Goal: Task Accomplishment & Management: Use online tool/utility

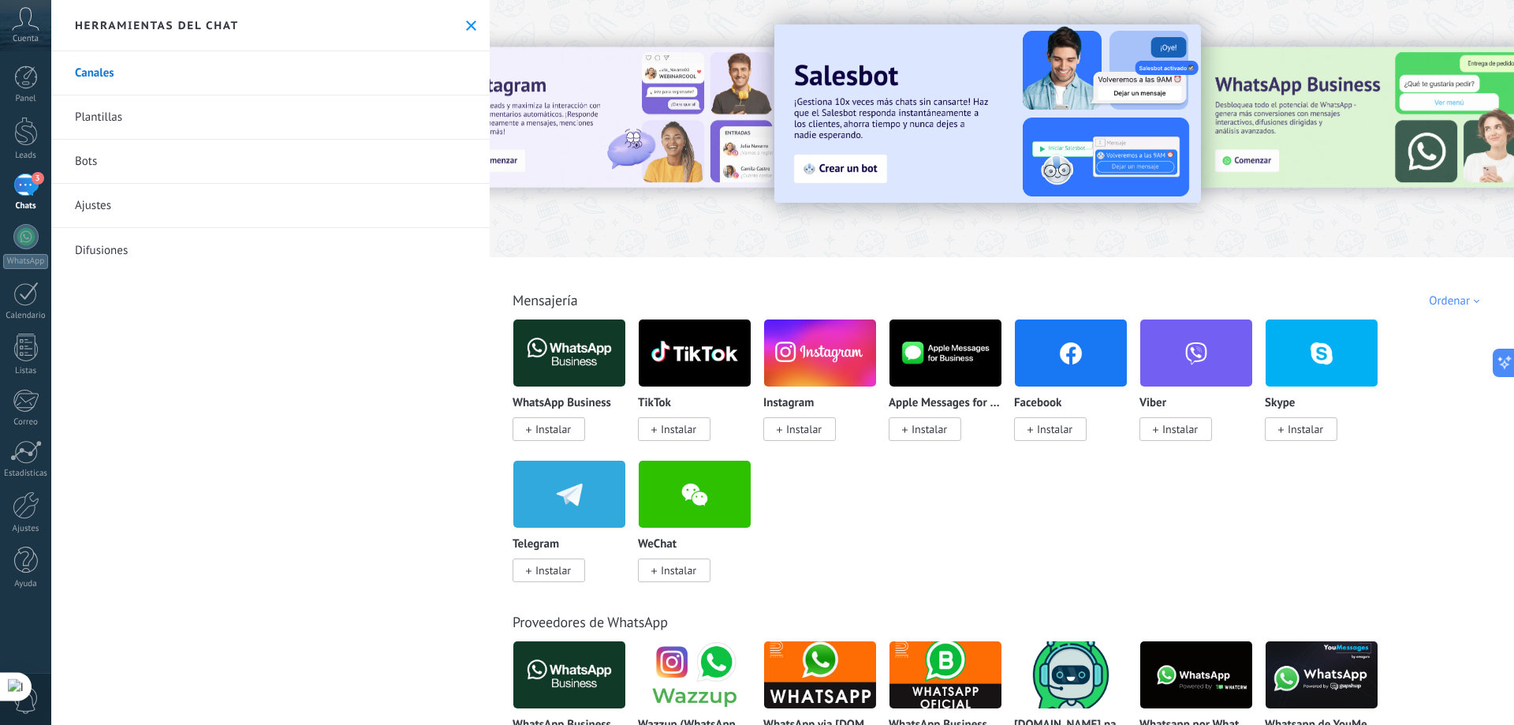
click at [89, 159] on link "Bots" at bounding box center [270, 162] width 438 height 44
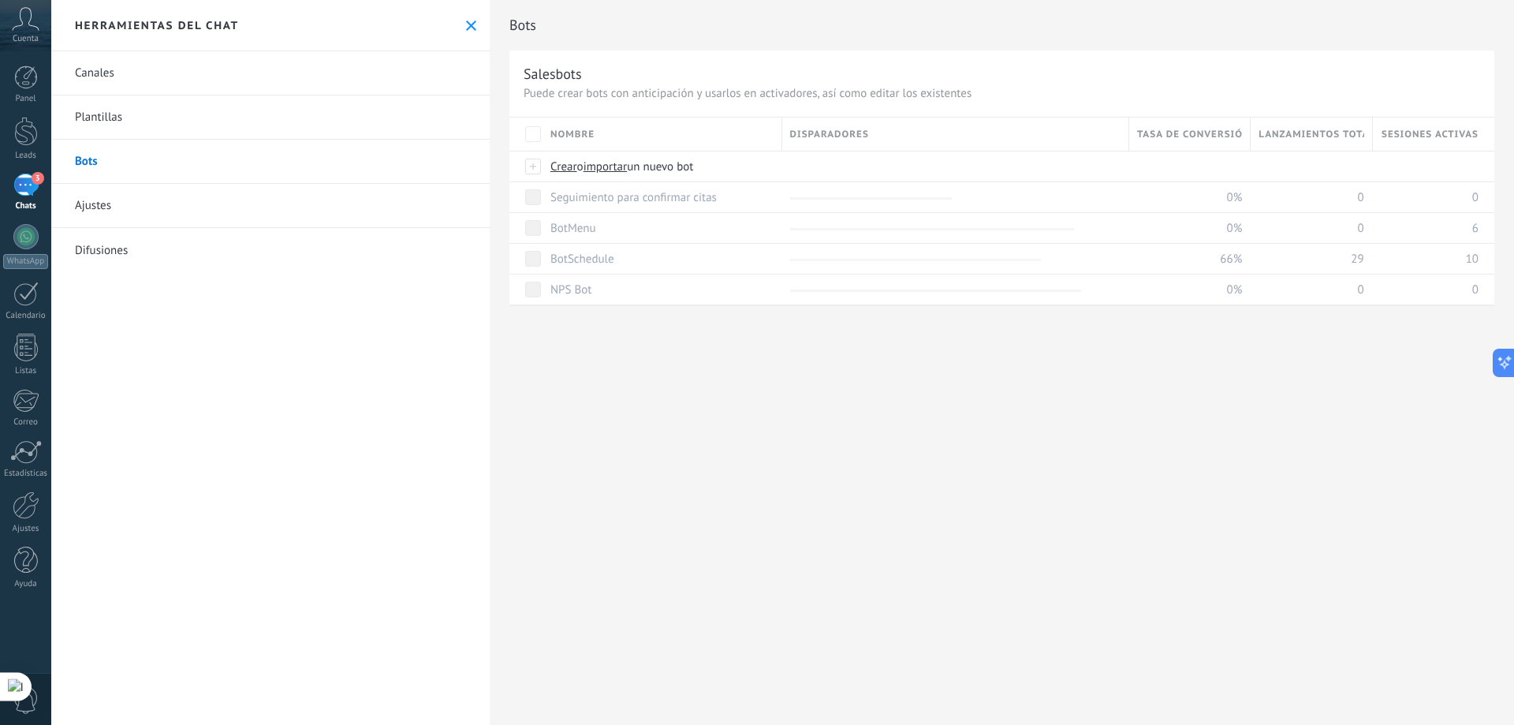
scroll to position [632, 0]
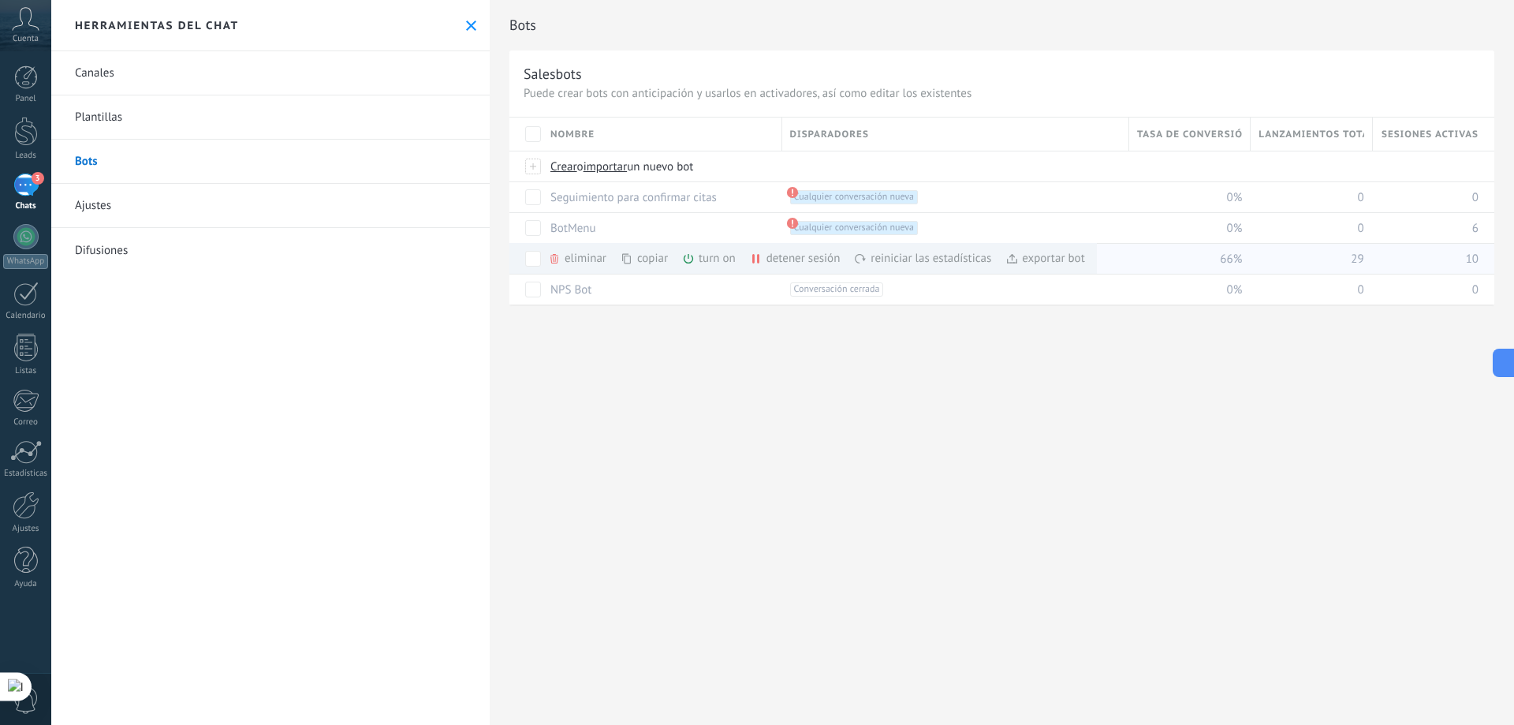
click at [711, 256] on div "turn on màs" at bounding box center [735, 258] width 107 height 31
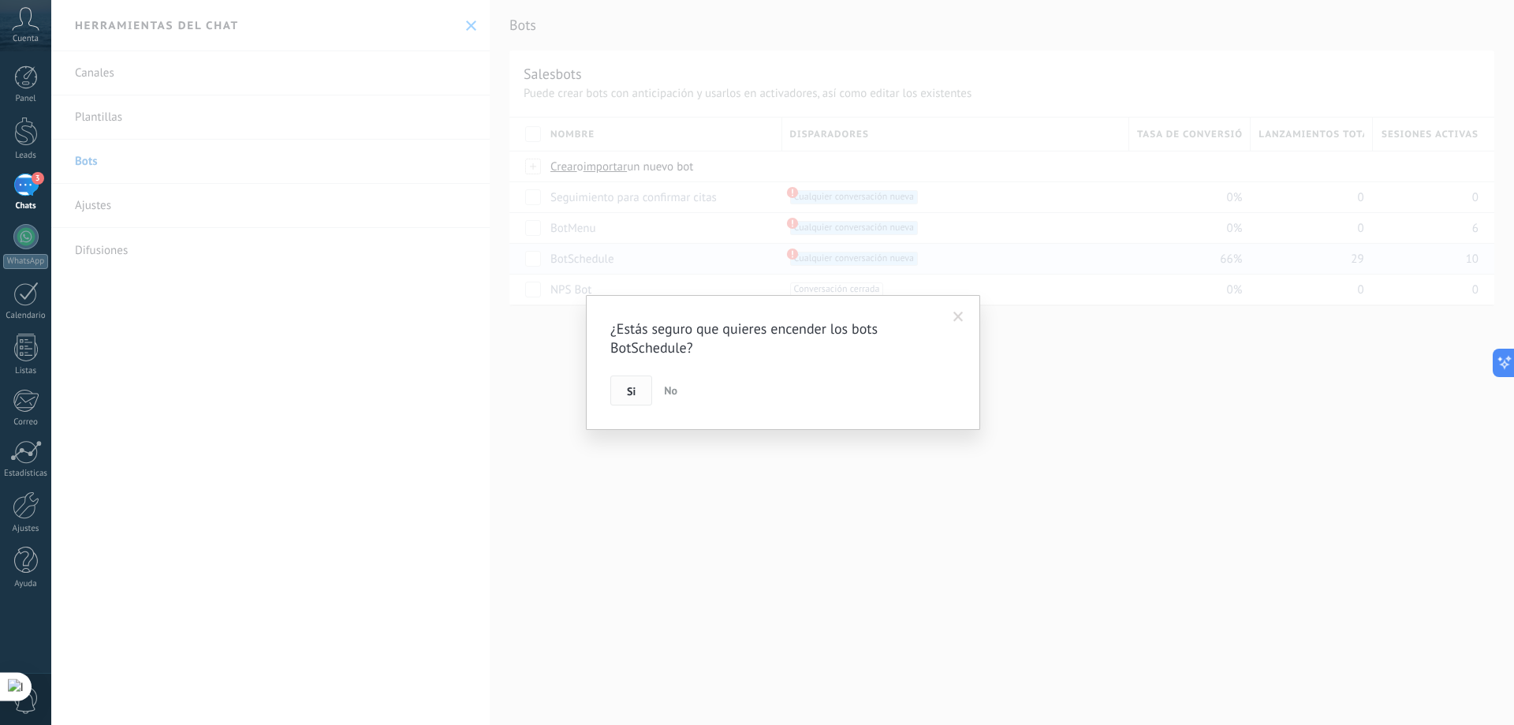
click at [629, 383] on button "Si" at bounding box center [631, 390] width 42 height 30
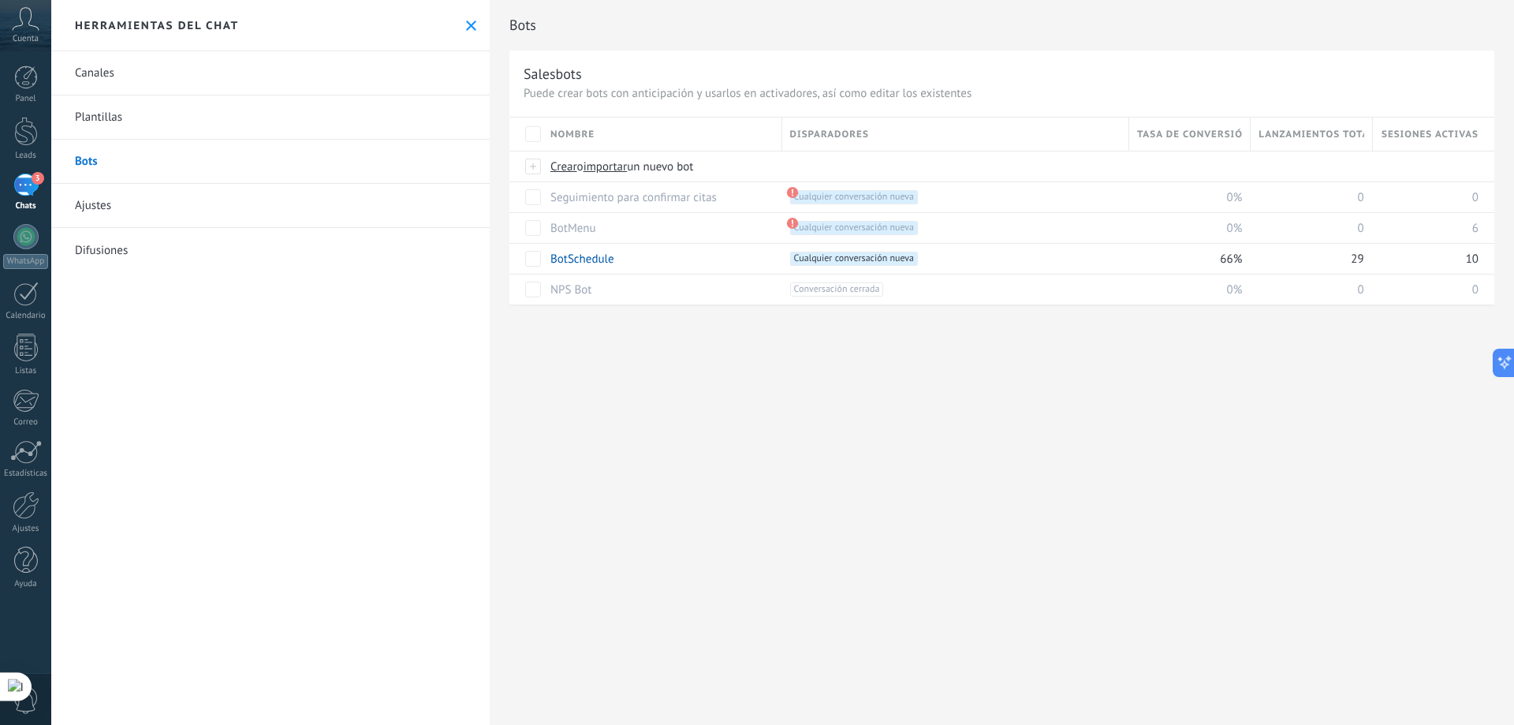
click at [474, 24] on div "Herramientas del chat" at bounding box center [270, 25] width 438 height 51
click at [466, 24] on use at bounding box center [471, 26] width 10 height 10
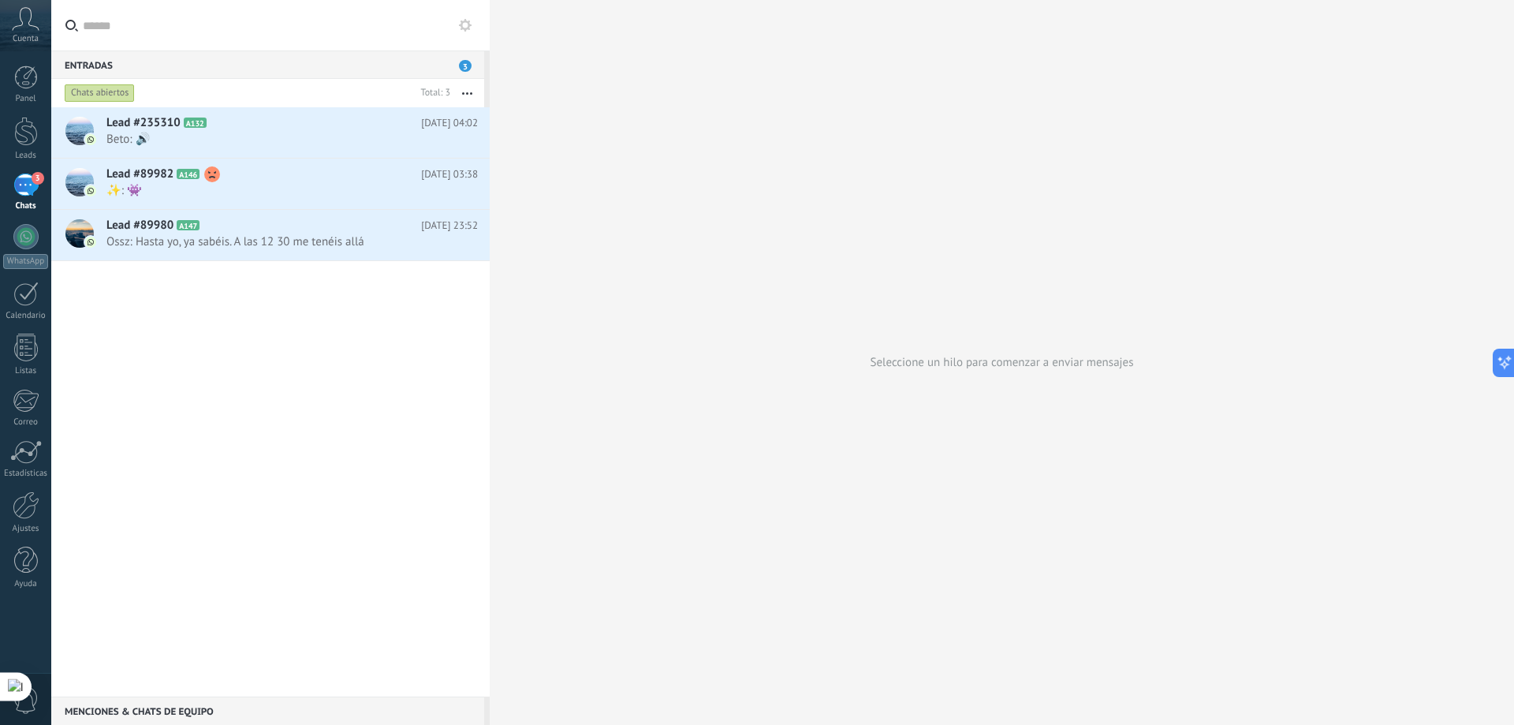
click at [470, 95] on button "button" at bounding box center [467, 93] width 34 height 28
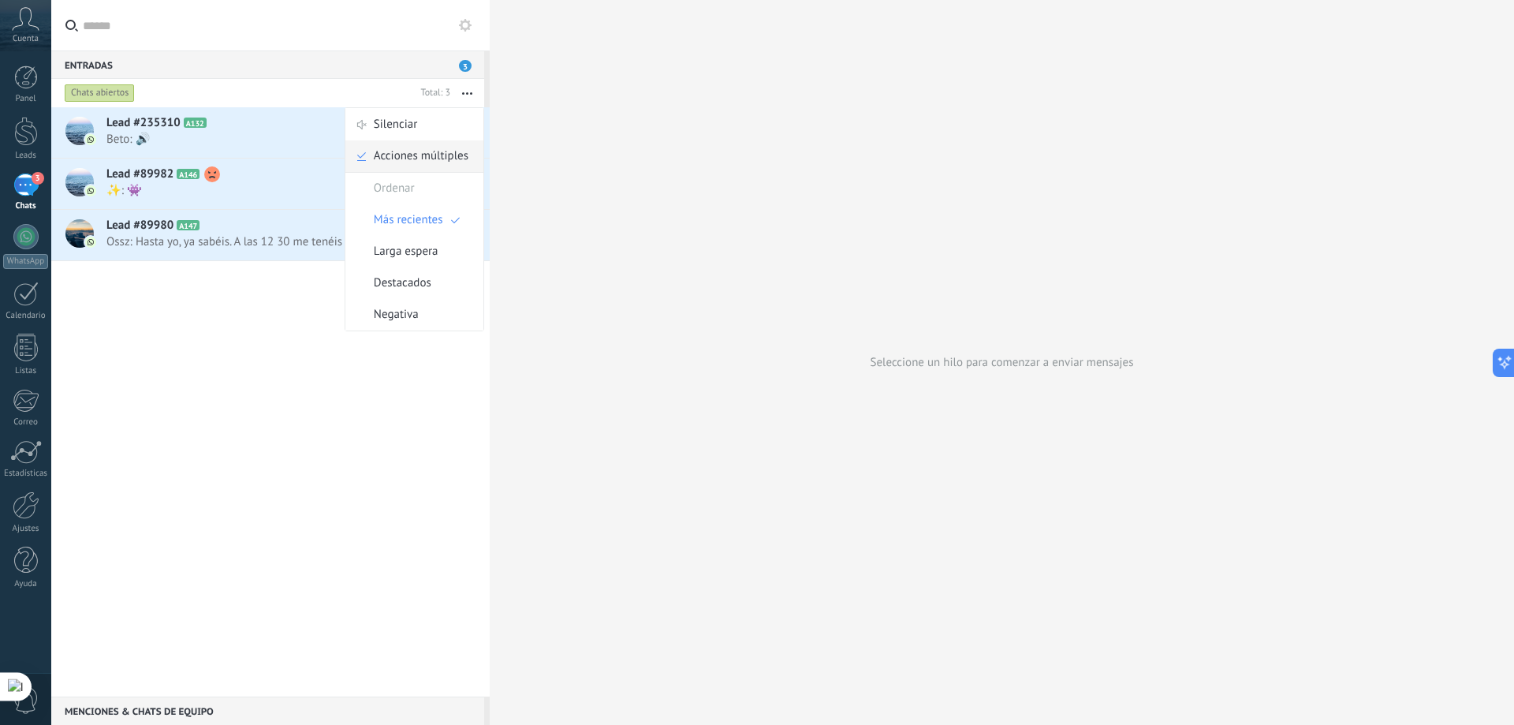
click at [410, 154] on span "Acciones múltiples" at bounding box center [421, 156] width 95 height 32
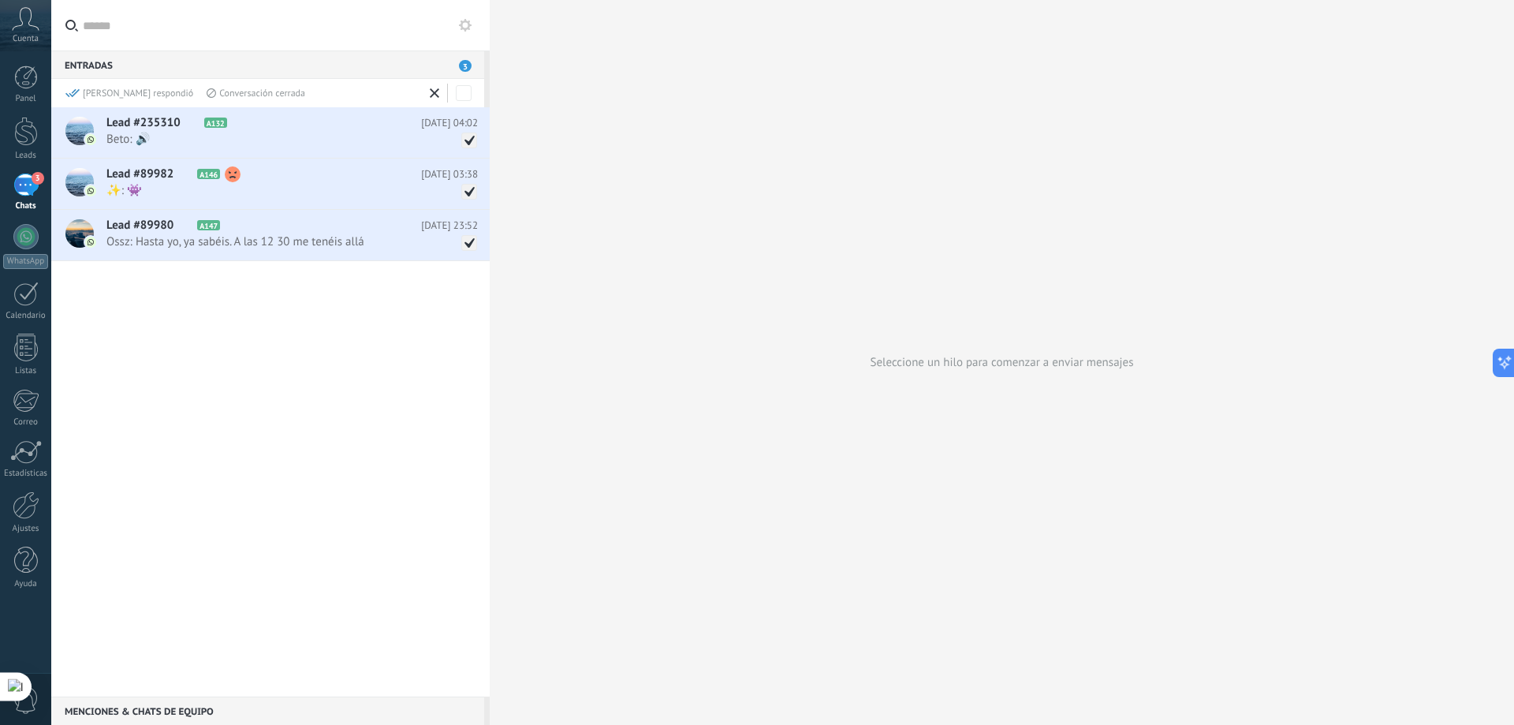
click at [252, 93] on div "Conversación cerrada" at bounding box center [256, 93] width 99 height 13
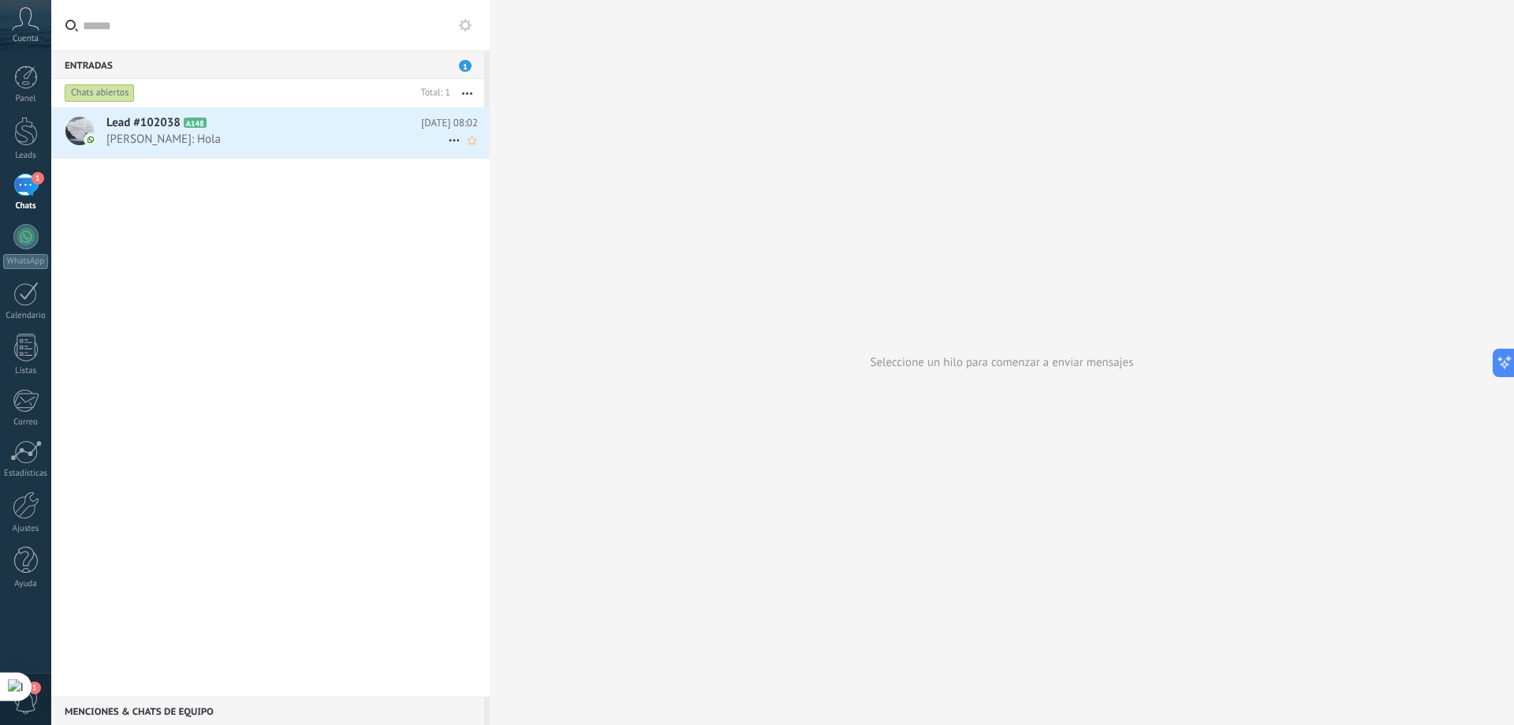
click at [446, 140] on icon at bounding box center [454, 140] width 19 height 19
click at [475, 185] on span "Conversación cerrada" at bounding box center [524, 180] width 107 height 32
click at [460, 22] on icon at bounding box center [465, 25] width 13 height 13
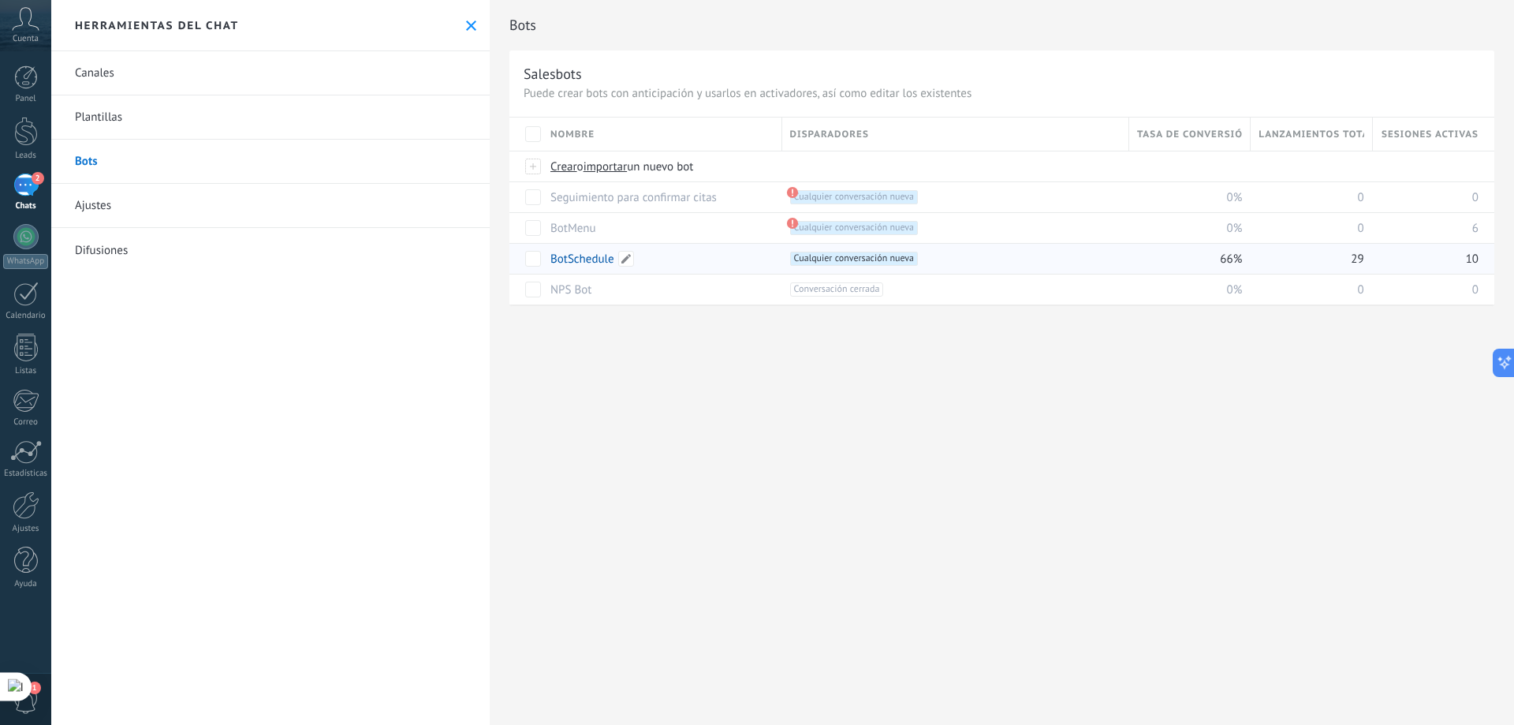
click at [608, 259] on link "BotSchedule" at bounding box center [582, 259] width 64 height 15
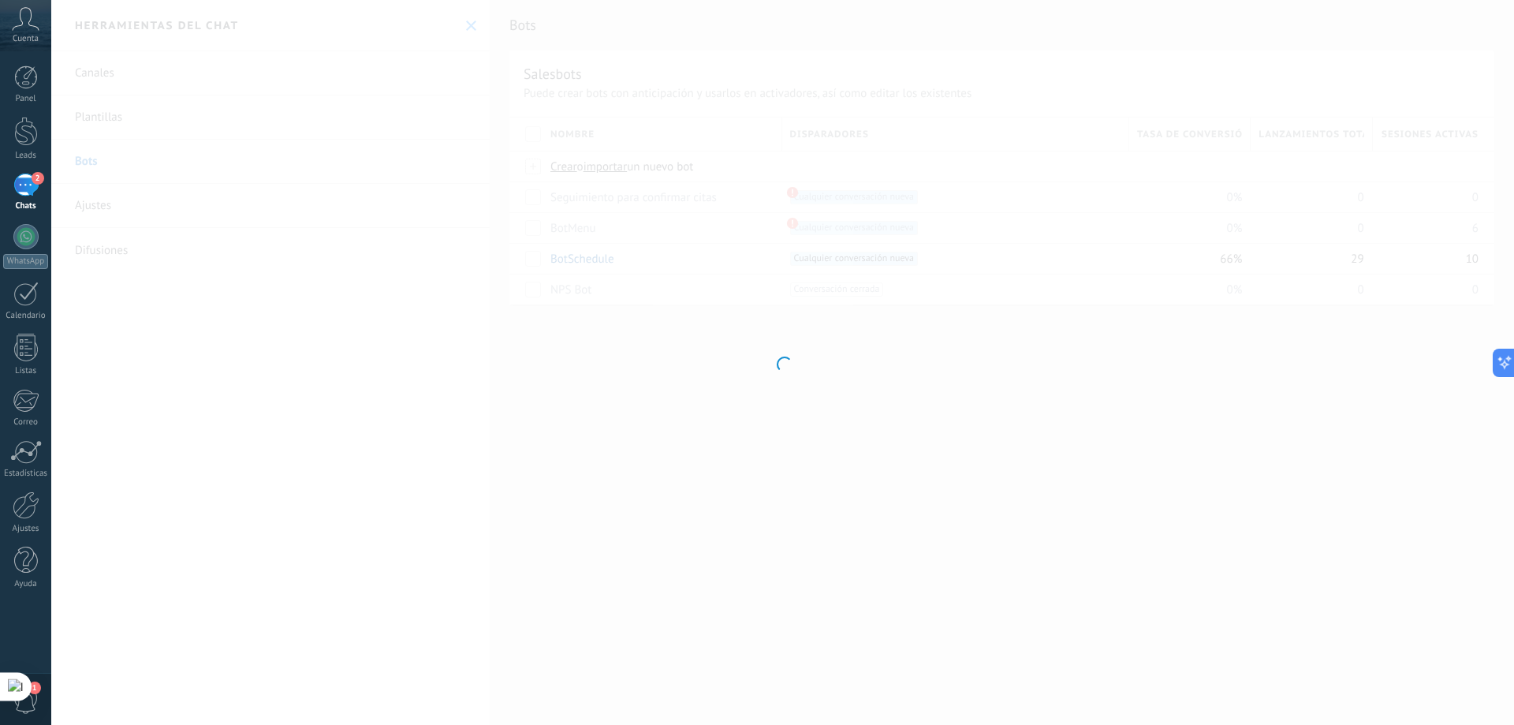
type input "**********"
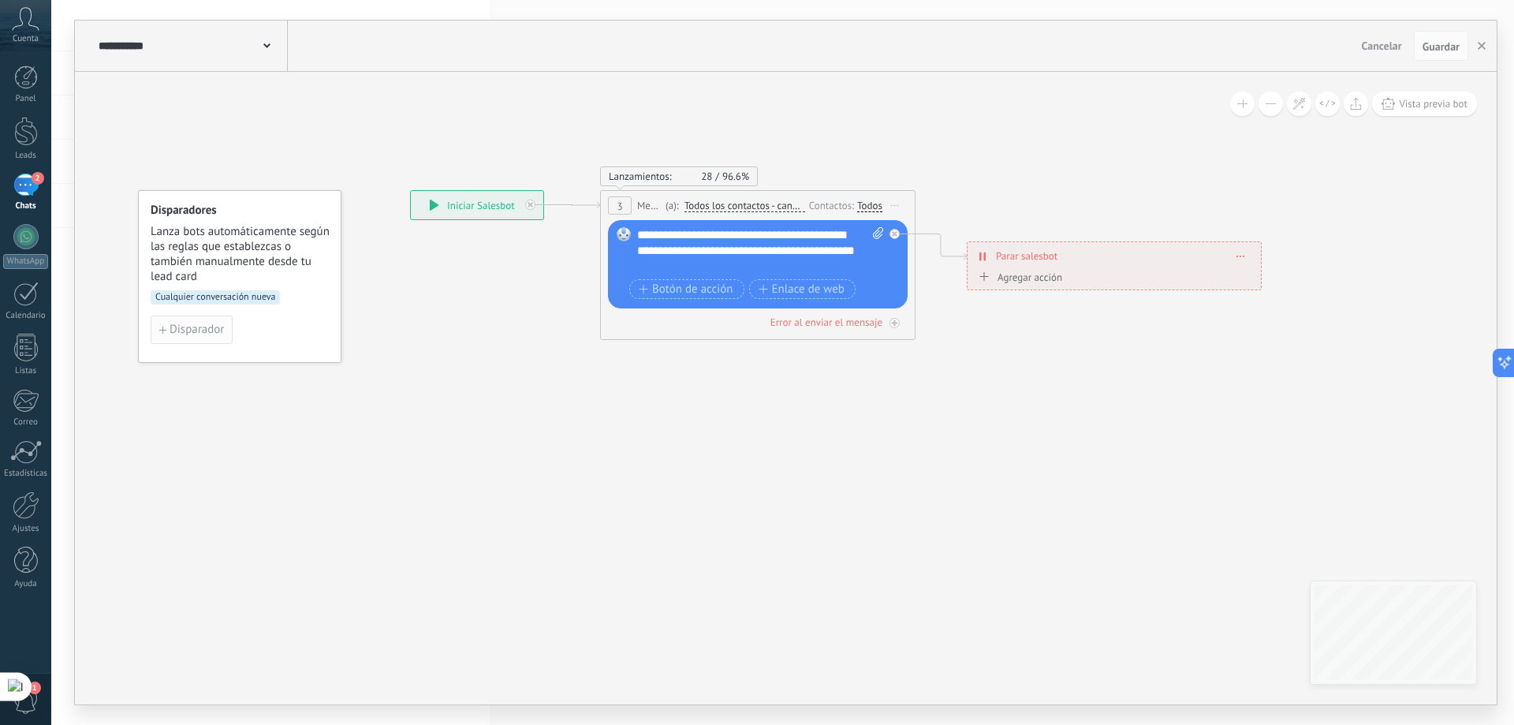
click at [221, 329] on span "Disparador" at bounding box center [197, 329] width 54 height 11
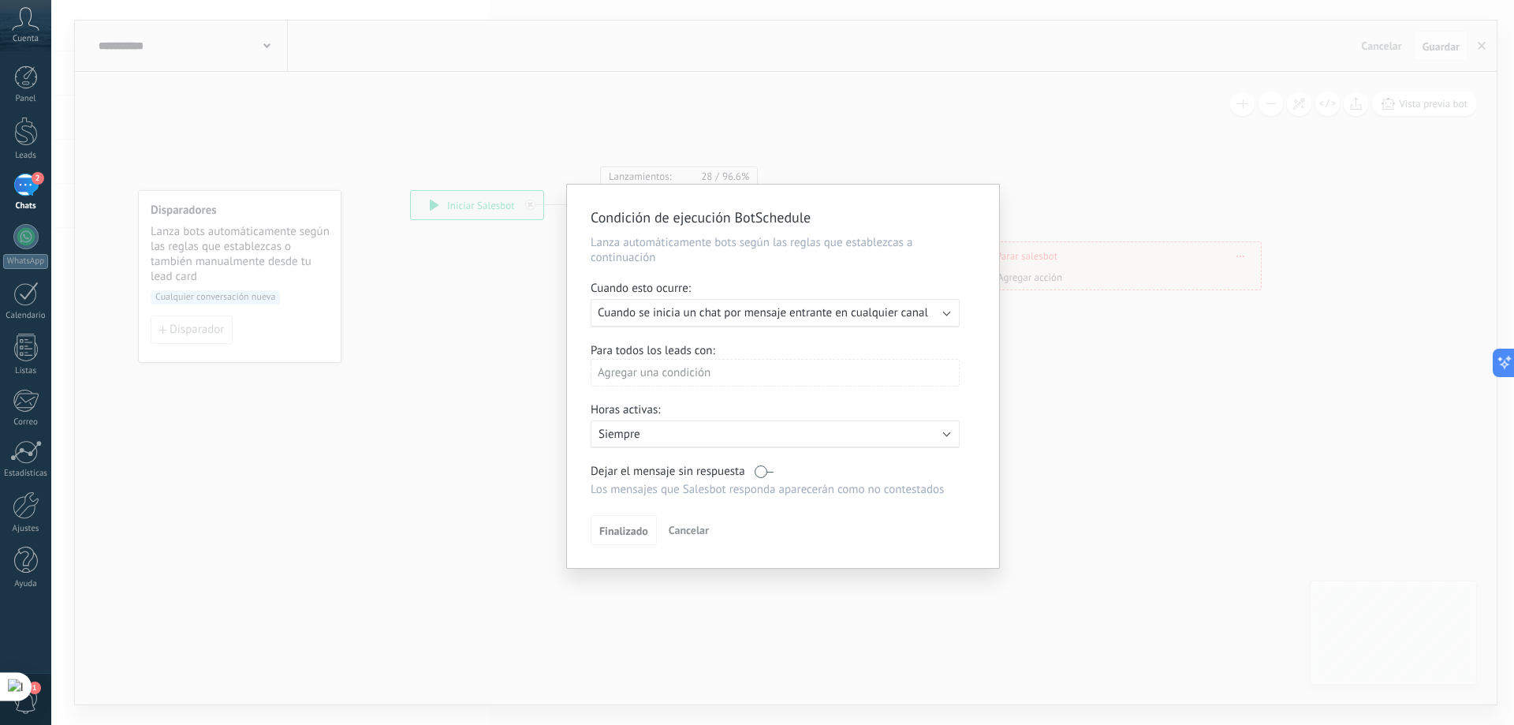
click at [674, 526] on span "Cancelar" at bounding box center [689, 530] width 40 height 14
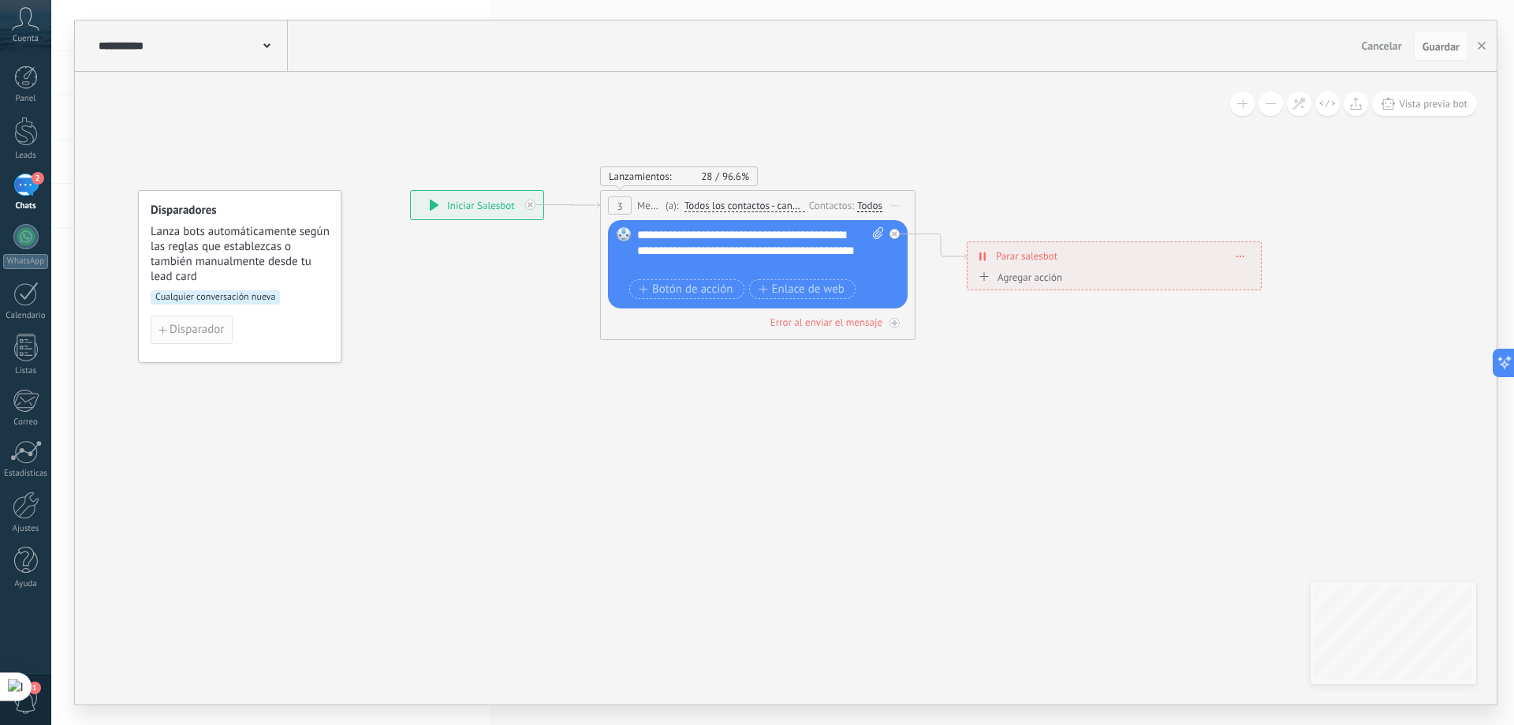
click at [201, 322] on button "Disparador" at bounding box center [192, 329] width 82 height 28
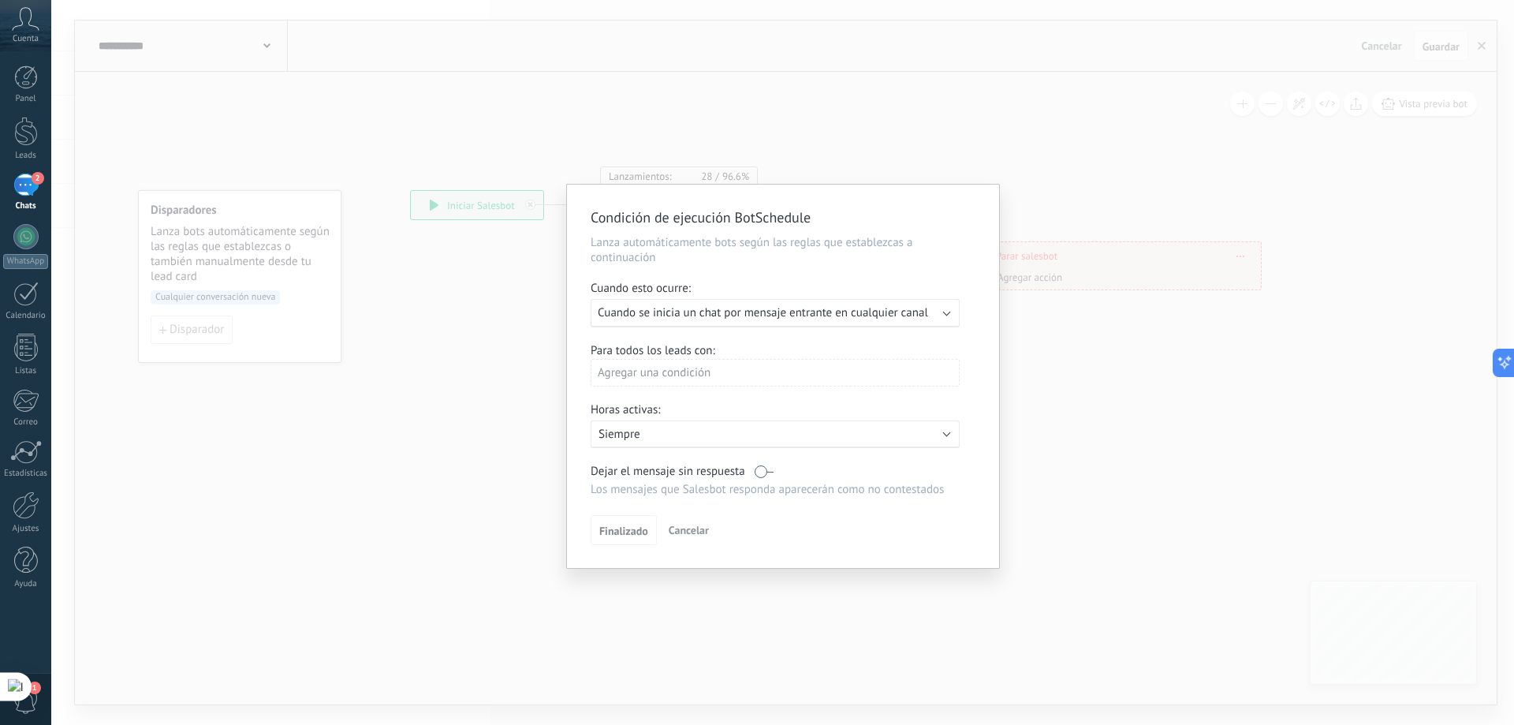
click at [778, 320] on div "Ejecutar: Cuando se inicia un chat por mensaje entrante en cualquier canal" at bounding box center [775, 313] width 369 height 28
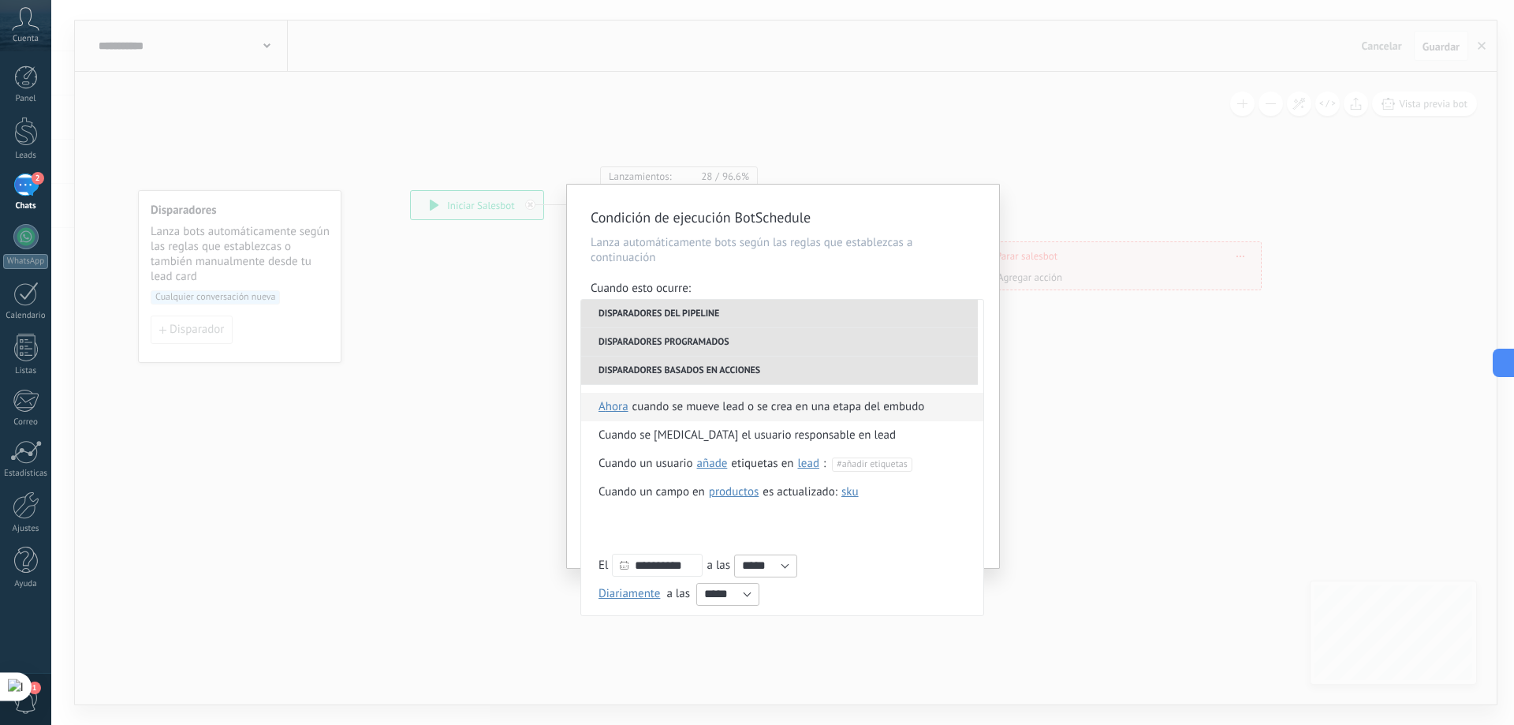
scroll to position [372, 0]
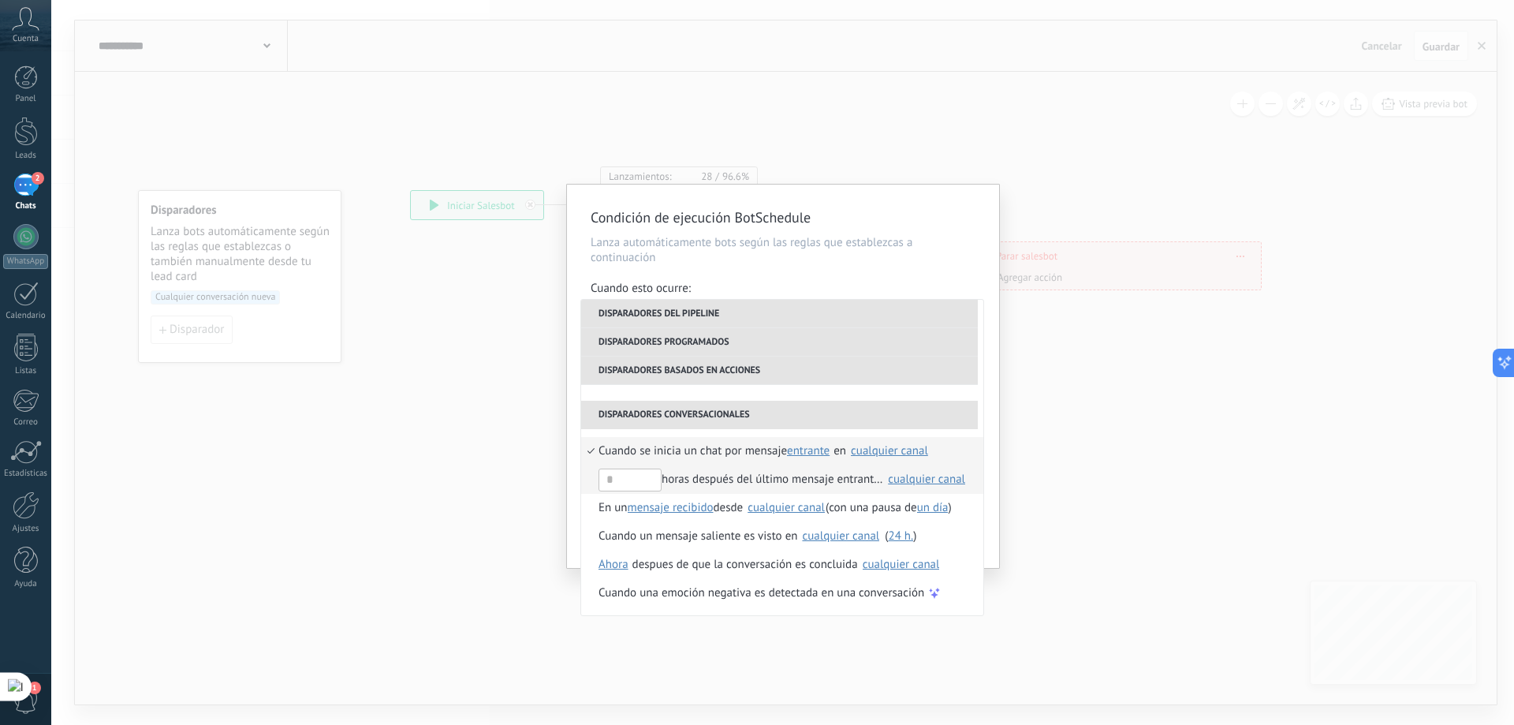
click at [721, 480] on div "horas después del último mensaje entrante en" at bounding box center [741, 479] width 285 height 28
click at [823, 450] on span "entrante" at bounding box center [808, 450] width 43 height 15
click at [920, 450] on div "cualquier canal" at bounding box center [889, 451] width 77 height 12
click at [872, 488] on div "584246230238" at bounding box center [911, 487] width 95 height 16
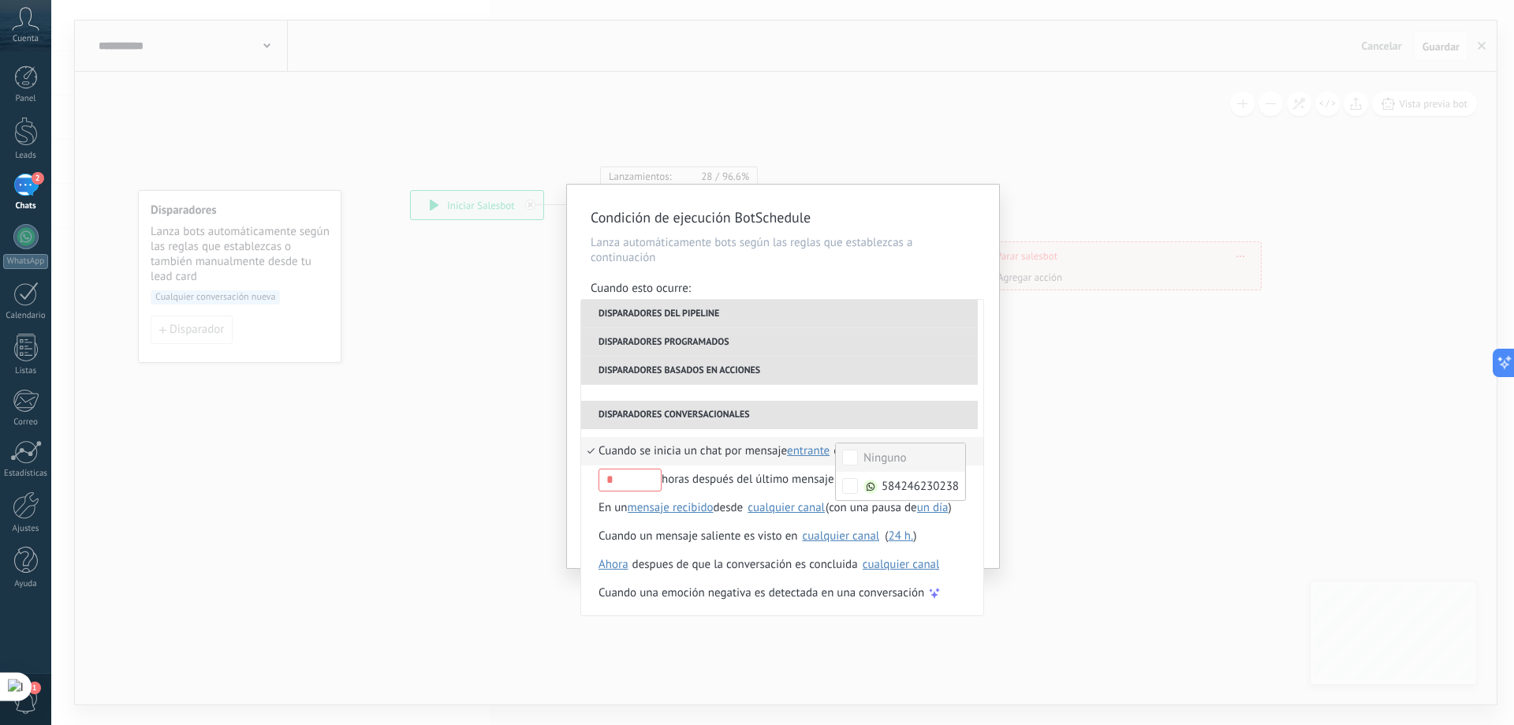
click at [995, 446] on div "Condición de ejecución BotSchedule Lanza automáticamente bots según las reglas …" at bounding box center [783, 376] width 432 height 383
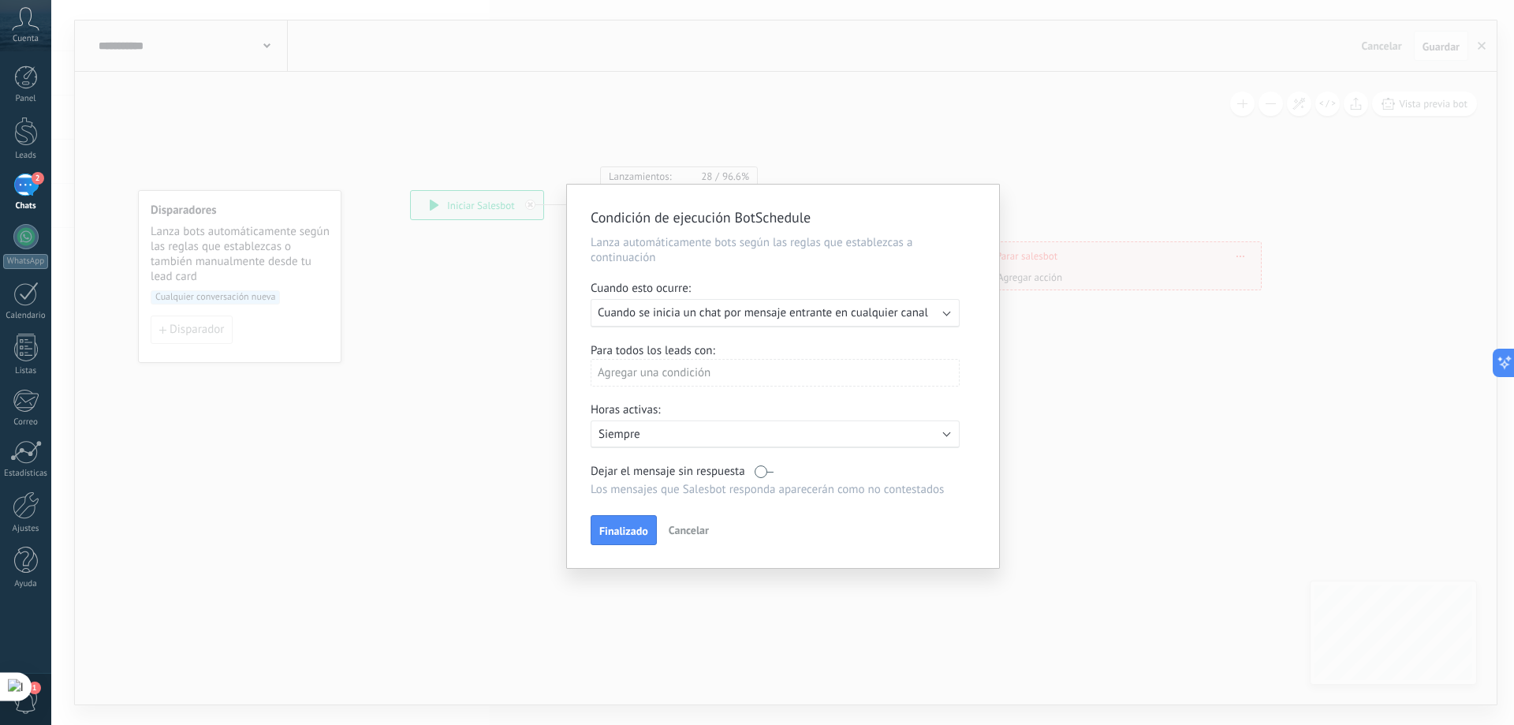
click at [937, 319] on div "Ejecutar: Cuando se inicia un chat por mensaje entrante en cualquier canal" at bounding box center [769, 312] width 342 height 15
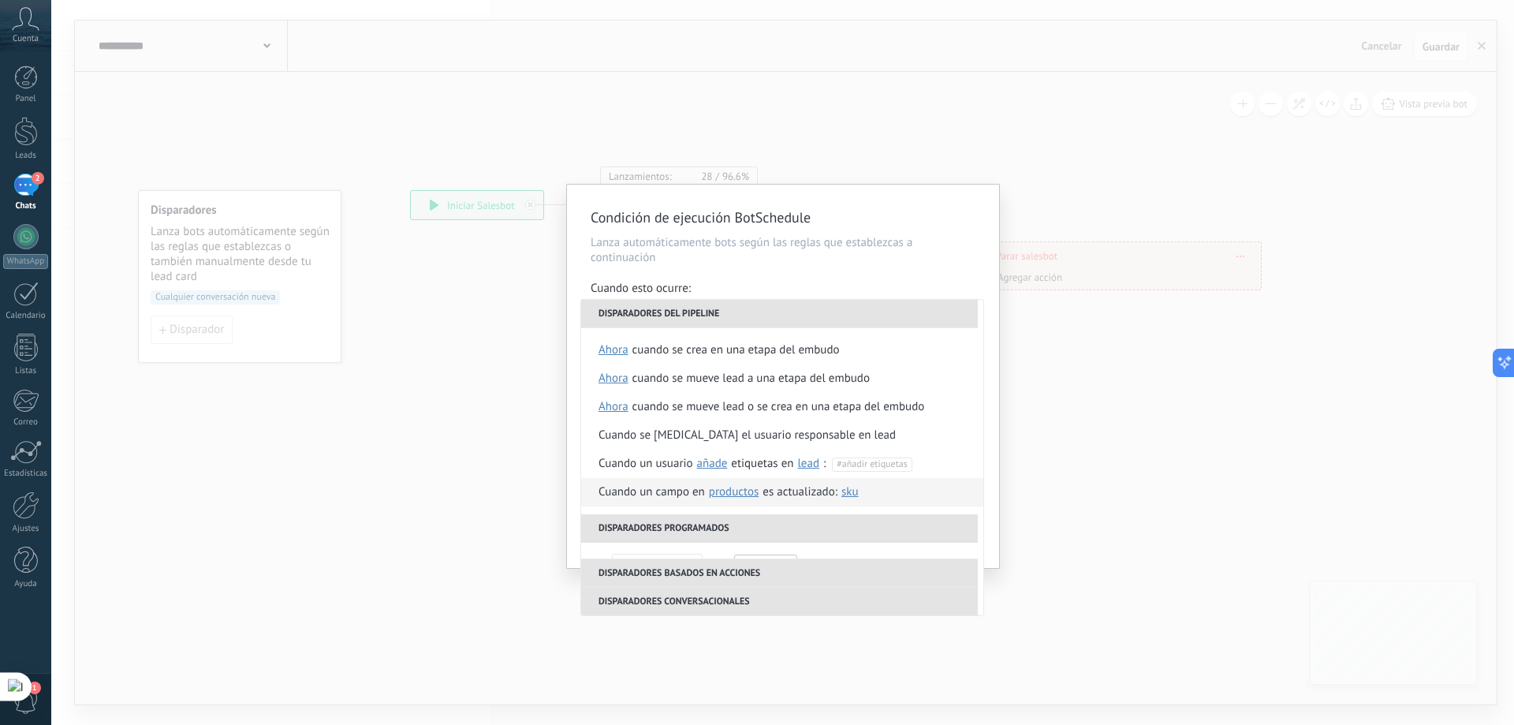
scroll to position [372, 0]
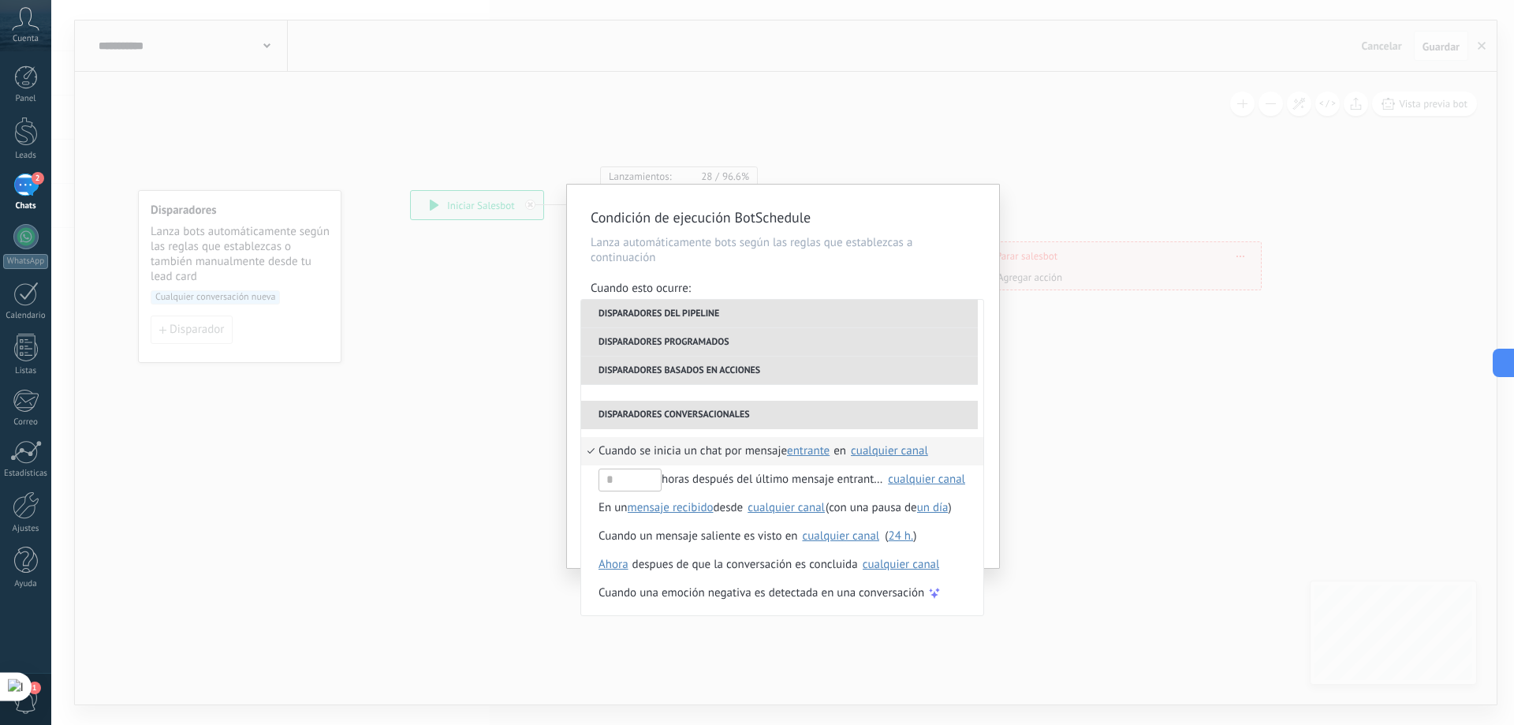
click at [895, 447] on div "cualquier canal" at bounding box center [889, 451] width 77 height 12
click at [661, 449] on span "Cuando se inicia un chat por mensaje" at bounding box center [693, 451] width 188 height 28
click at [989, 270] on div "Condición de ejecución BotSchedule Lanza automáticamente bots según las reglas …" at bounding box center [783, 376] width 432 height 383
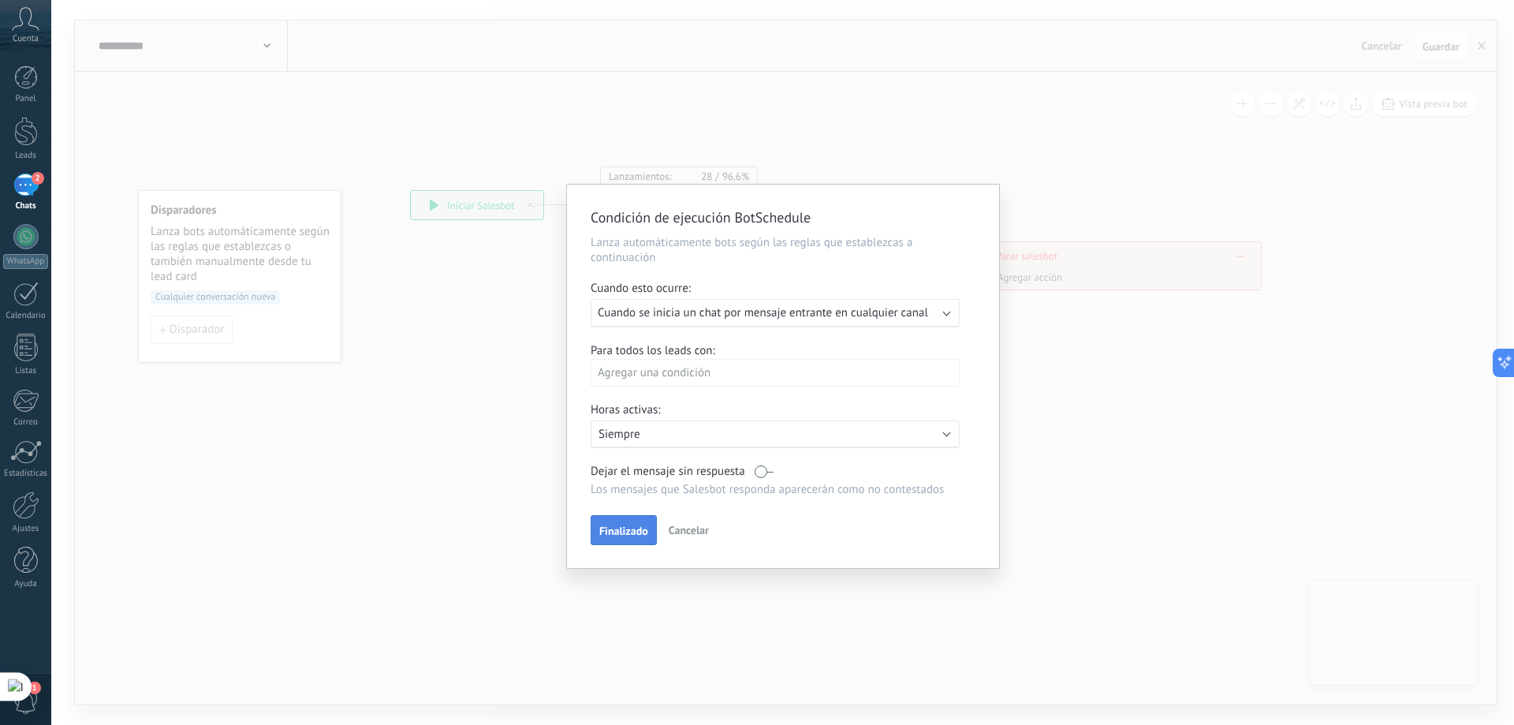
click at [633, 528] on span "Finalizado" at bounding box center [623, 530] width 49 height 11
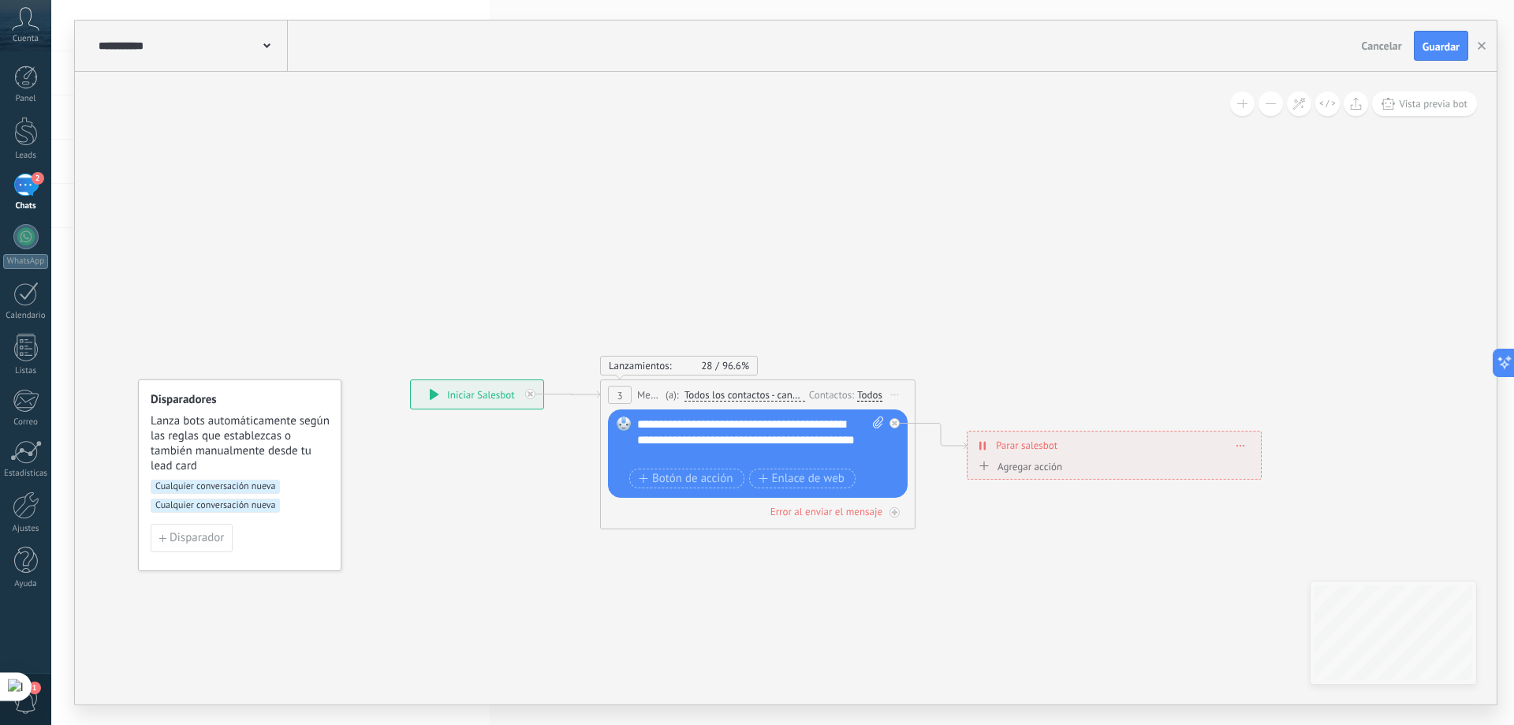
click at [258, 507] on span "Cualquier conversación nueva" at bounding box center [215, 505] width 129 height 14
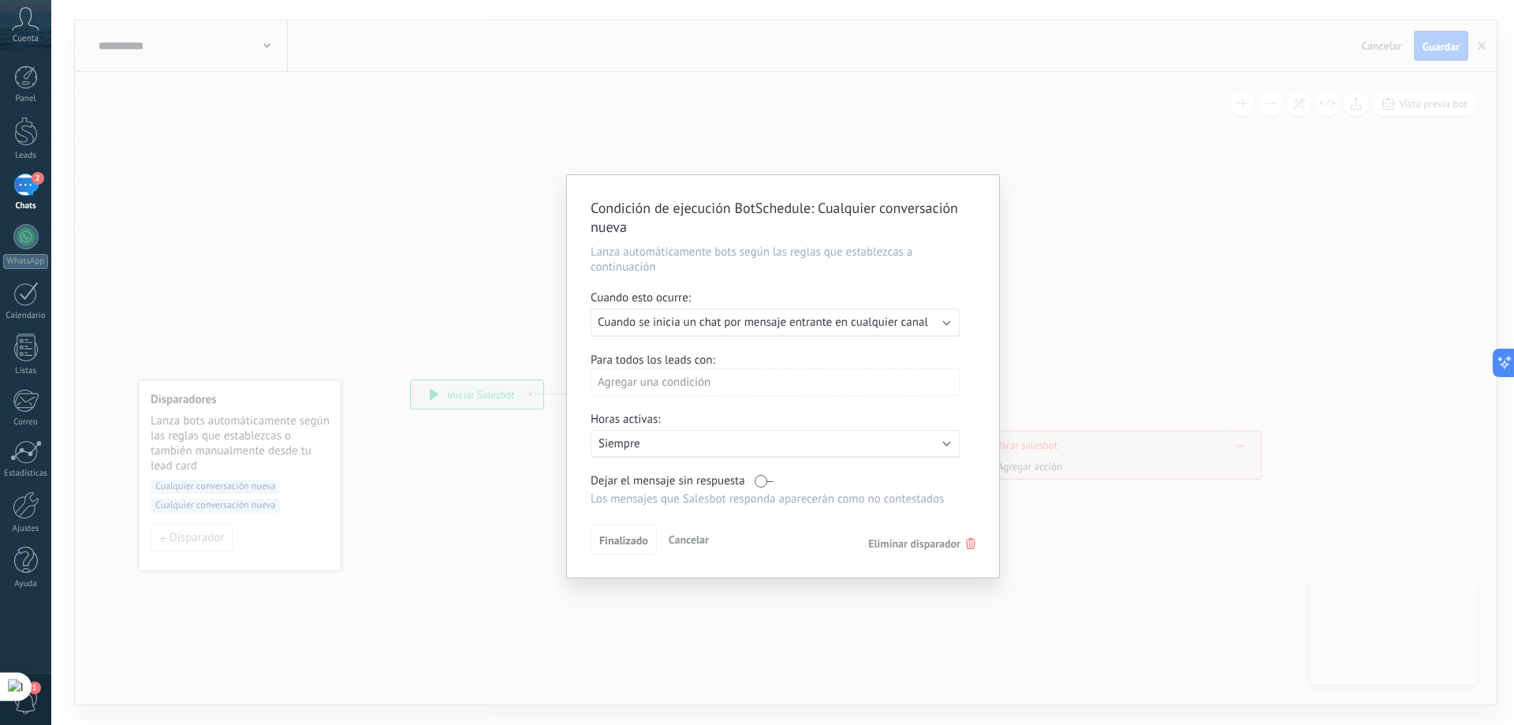
click at [905, 548] on span "Eliminar disparador" at bounding box center [914, 543] width 92 height 14
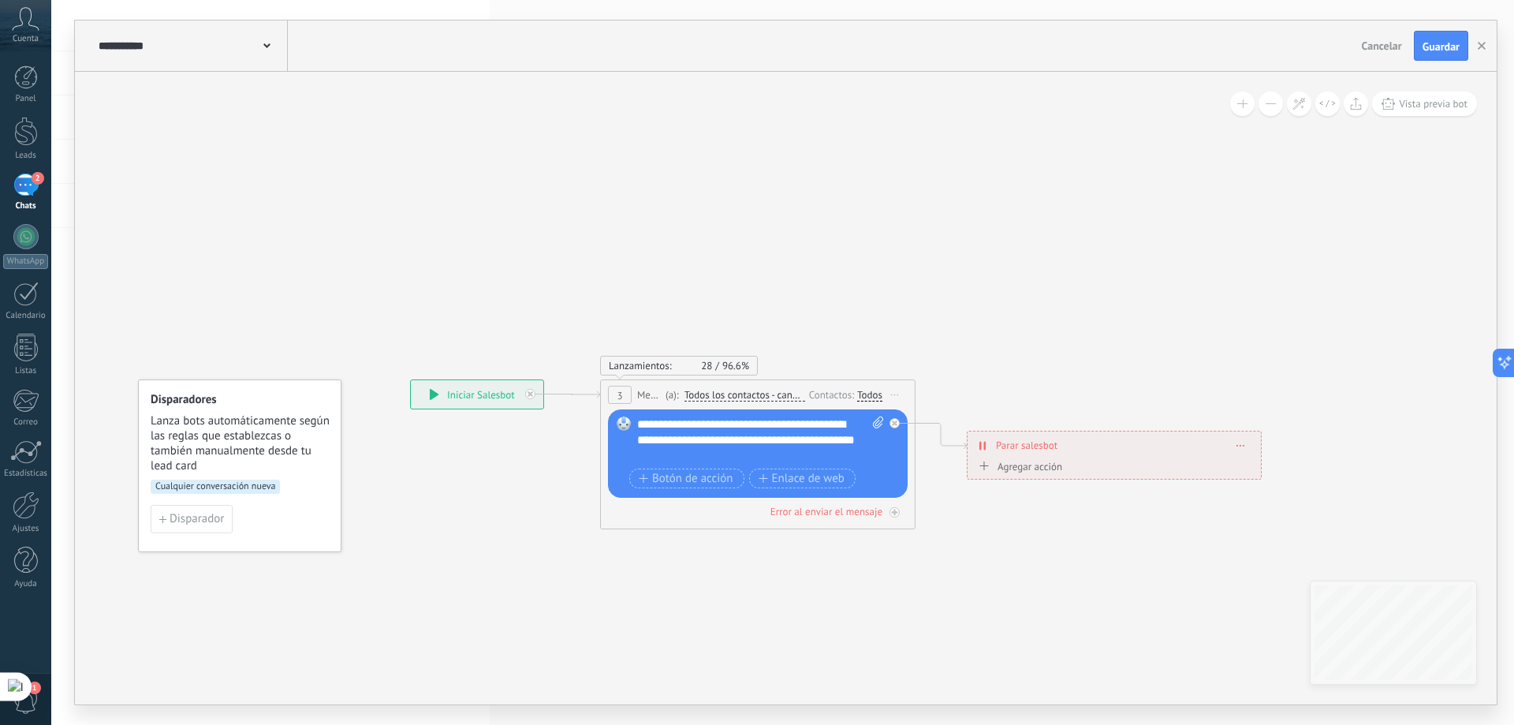
click at [1371, 45] on span "Cancelar" at bounding box center [1382, 46] width 40 height 14
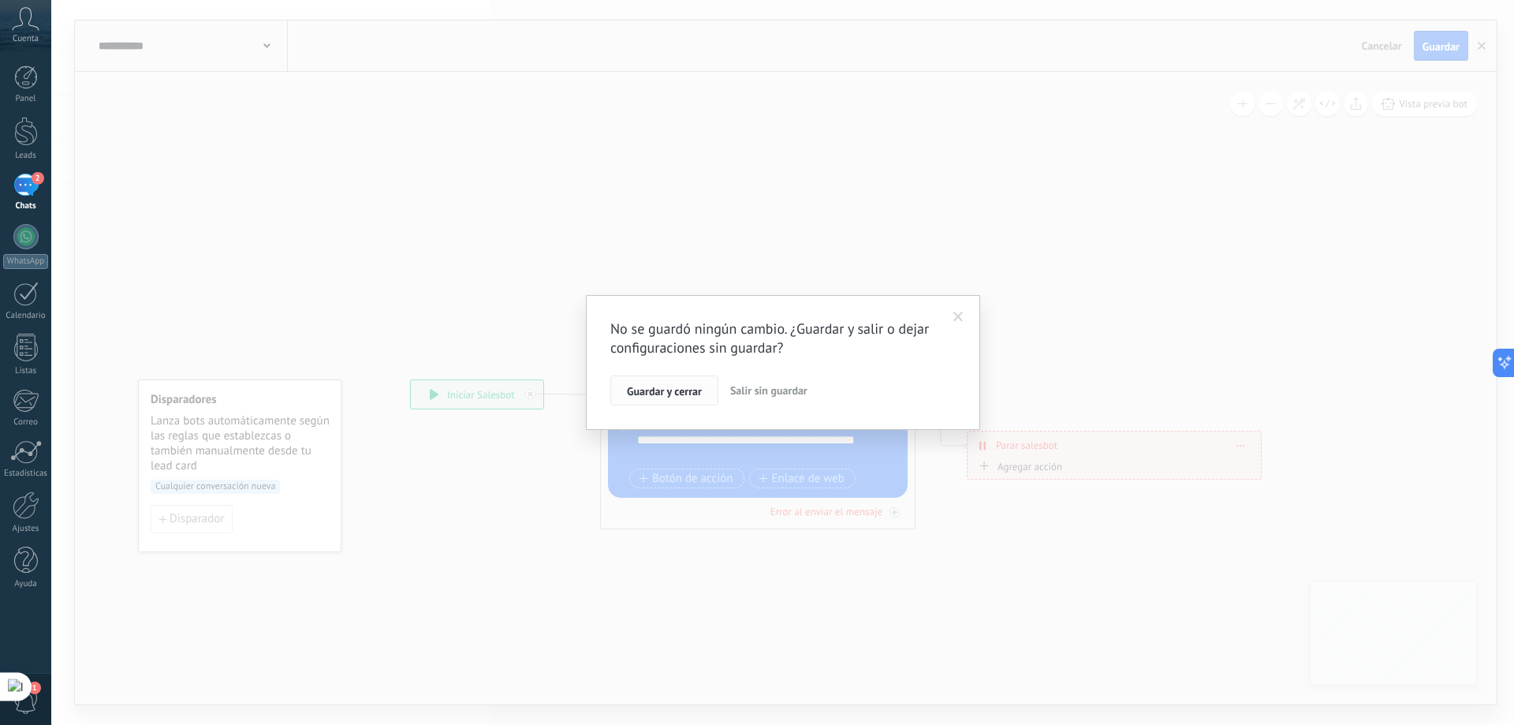
click at [656, 389] on span "Guardar y cerrar" at bounding box center [664, 391] width 75 height 11
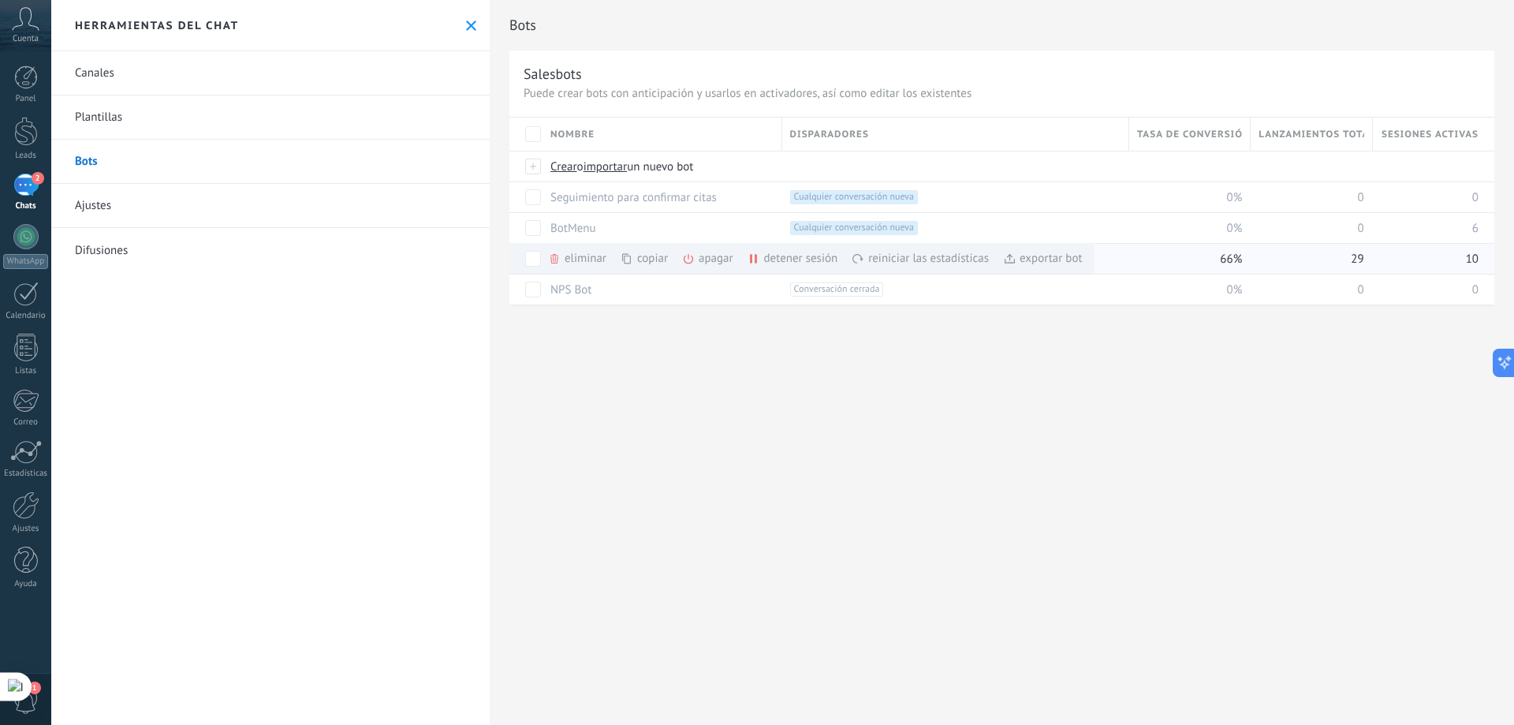
click at [694, 257] on icon at bounding box center [688, 258] width 13 height 13
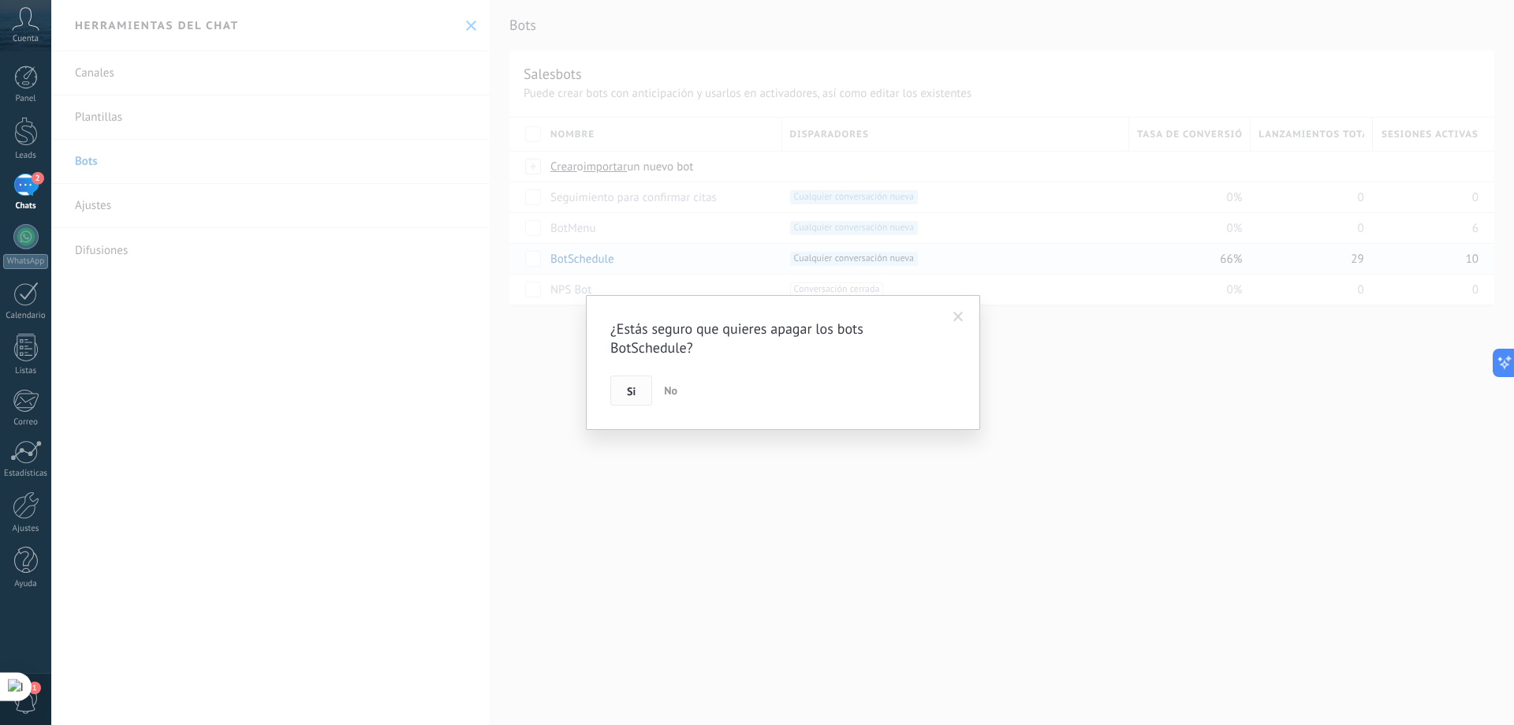
click at [625, 397] on button "Si" at bounding box center [631, 390] width 42 height 30
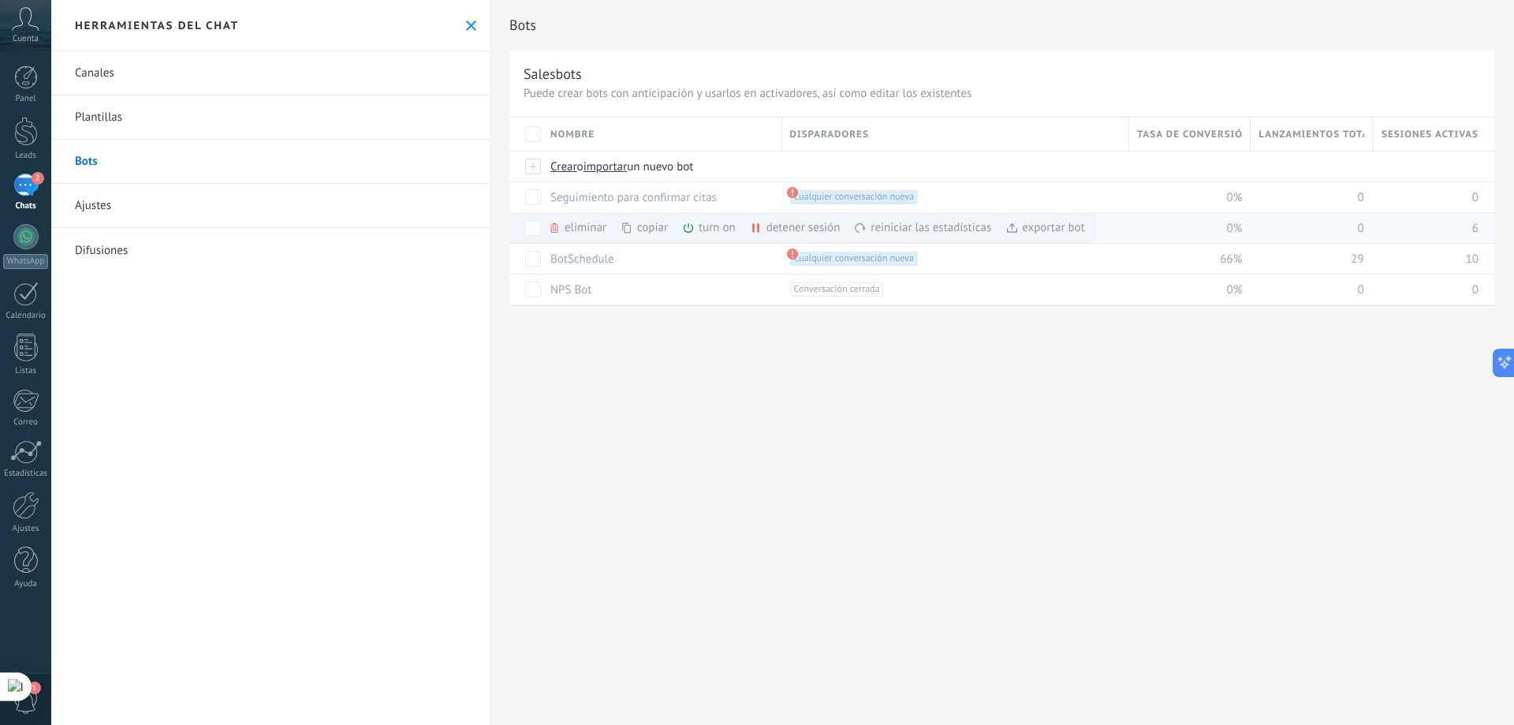
click at [723, 227] on div "turn on màs" at bounding box center [735, 227] width 107 height 31
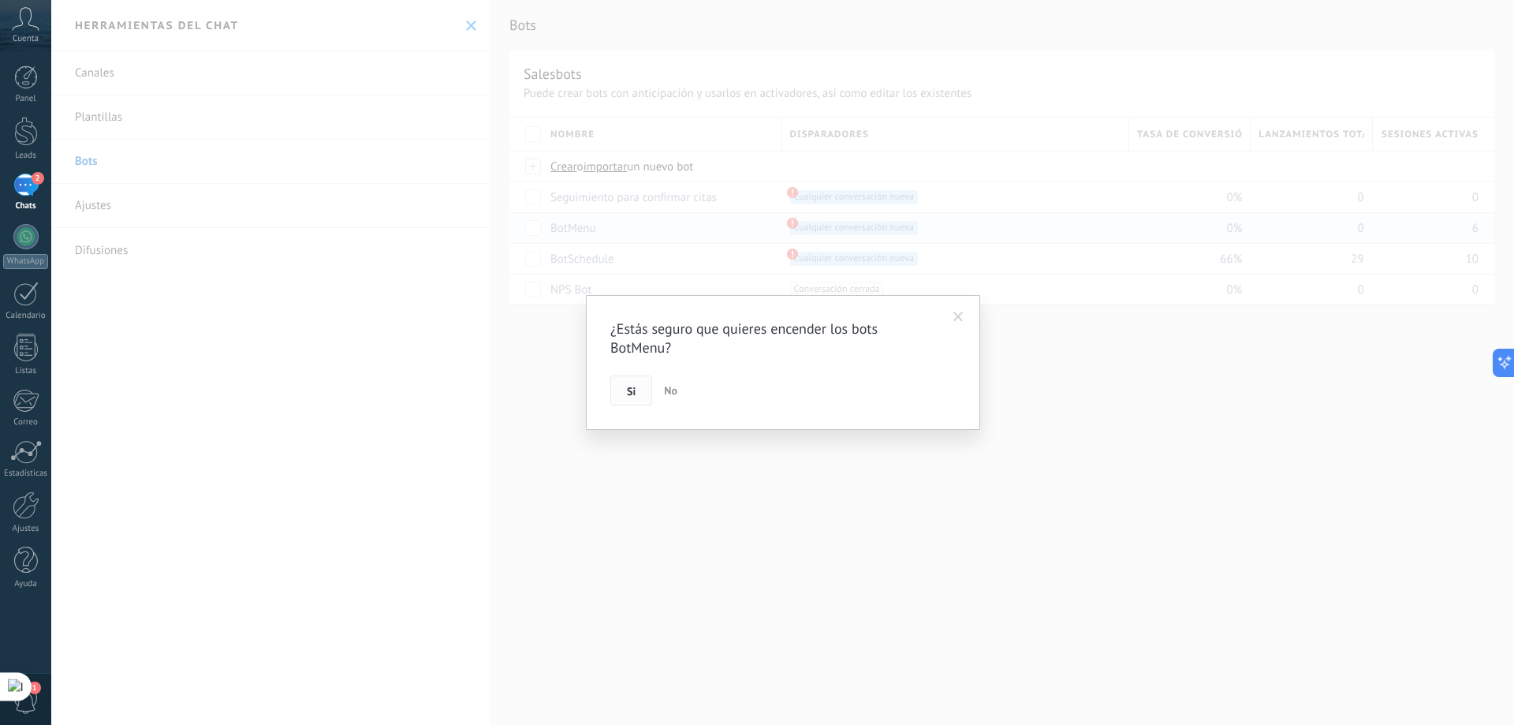
click at [625, 382] on button "Si" at bounding box center [631, 390] width 42 height 30
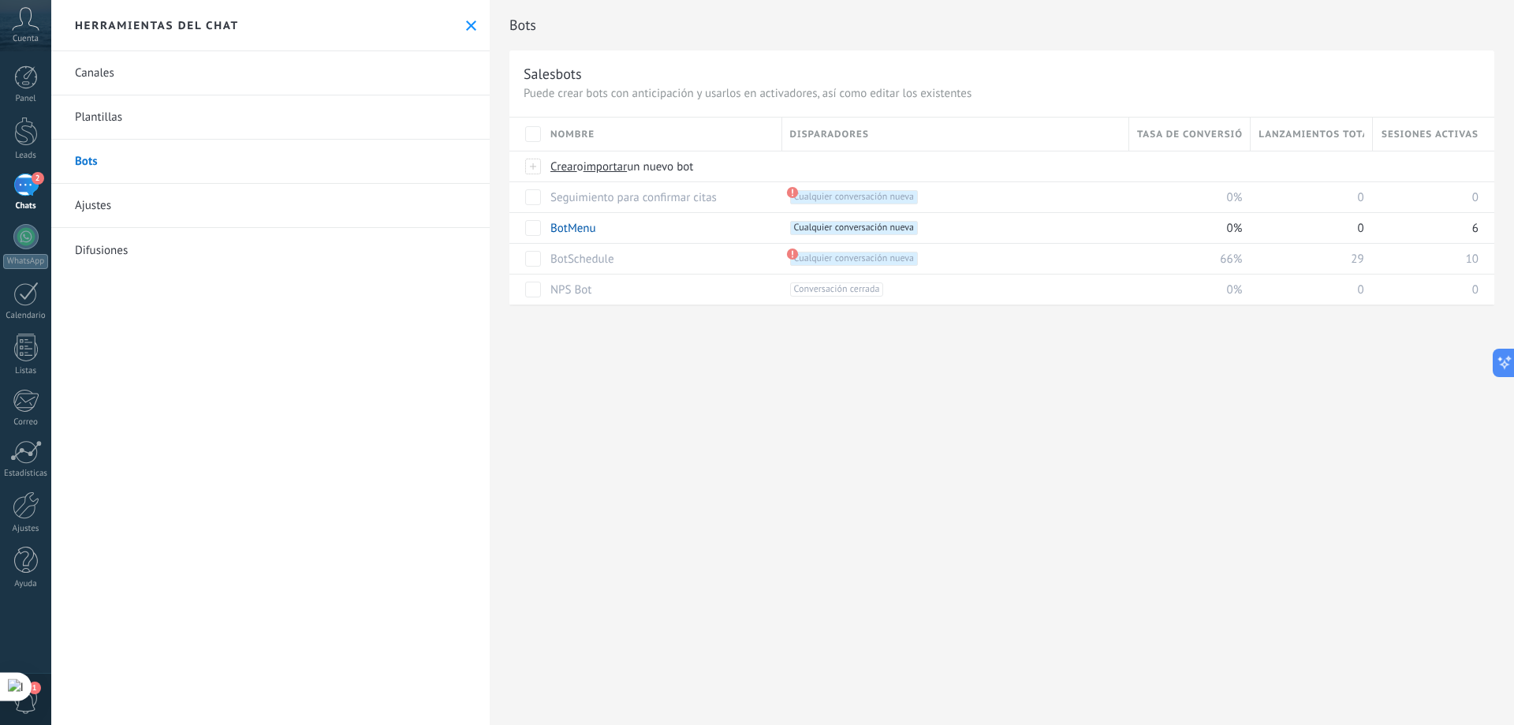
click at [466, 28] on icon at bounding box center [471, 26] width 10 height 10
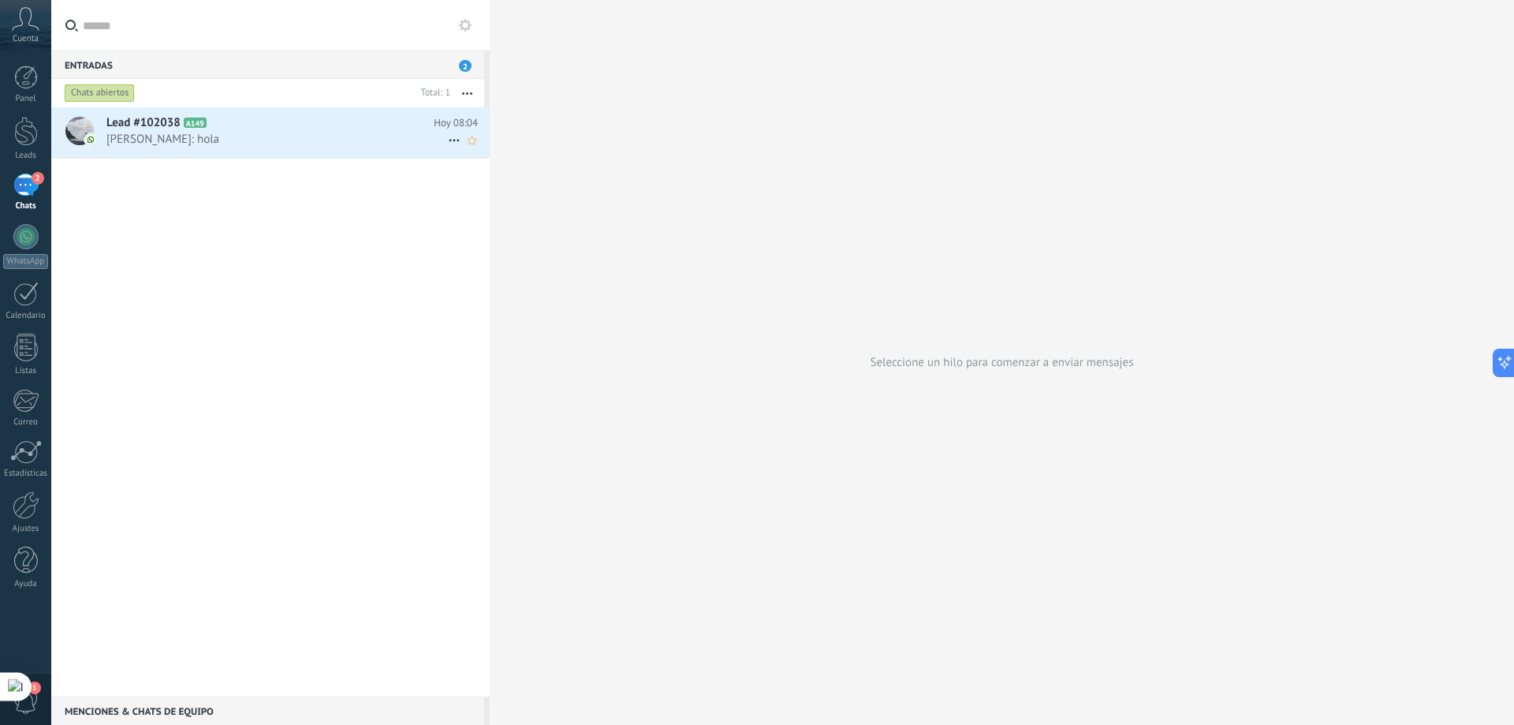
click at [448, 142] on icon at bounding box center [454, 140] width 19 height 19
click at [506, 179] on span "Conversación cerrada" at bounding box center [524, 180] width 107 height 32
click at [449, 140] on use at bounding box center [454, 141] width 10 height 2
click at [519, 182] on span "Conversación cerrada" at bounding box center [524, 180] width 107 height 32
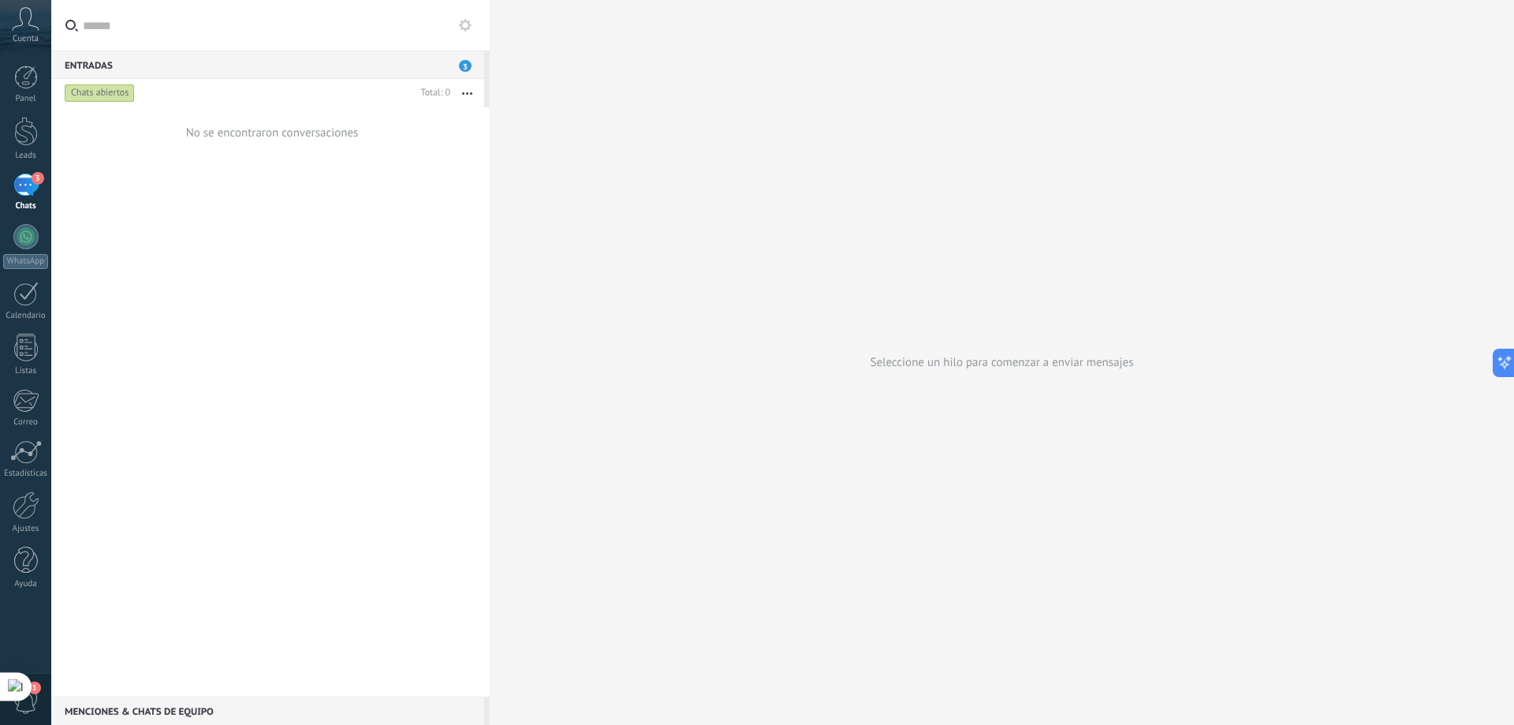
click at [468, 69] on span "3" at bounding box center [465, 66] width 13 height 12
click at [459, 10] on input "text" at bounding box center [280, 25] width 394 height 50
click at [467, 29] on use at bounding box center [465, 25] width 13 height 13
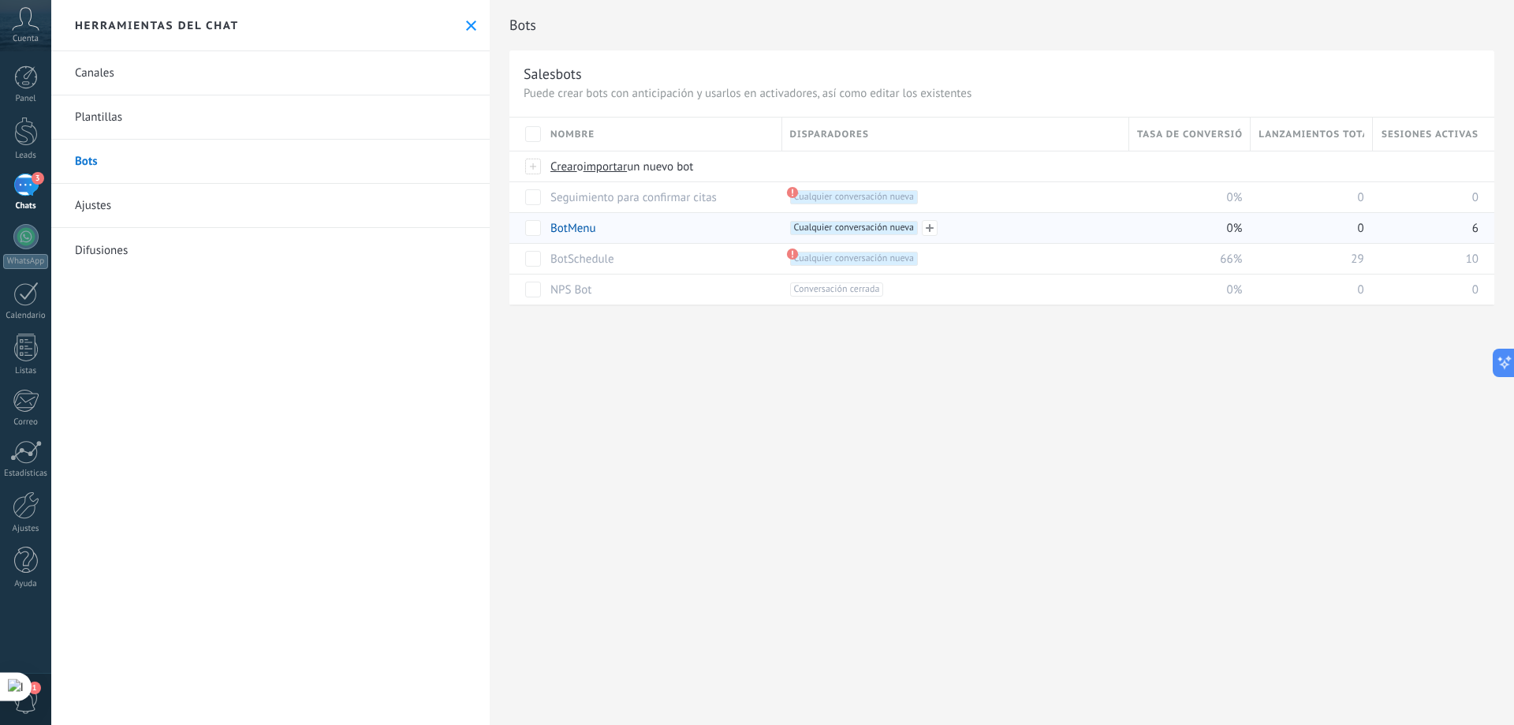
click at [845, 227] on span "Cualquier conversación nueva +0" at bounding box center [854, 228] width 128 height 14
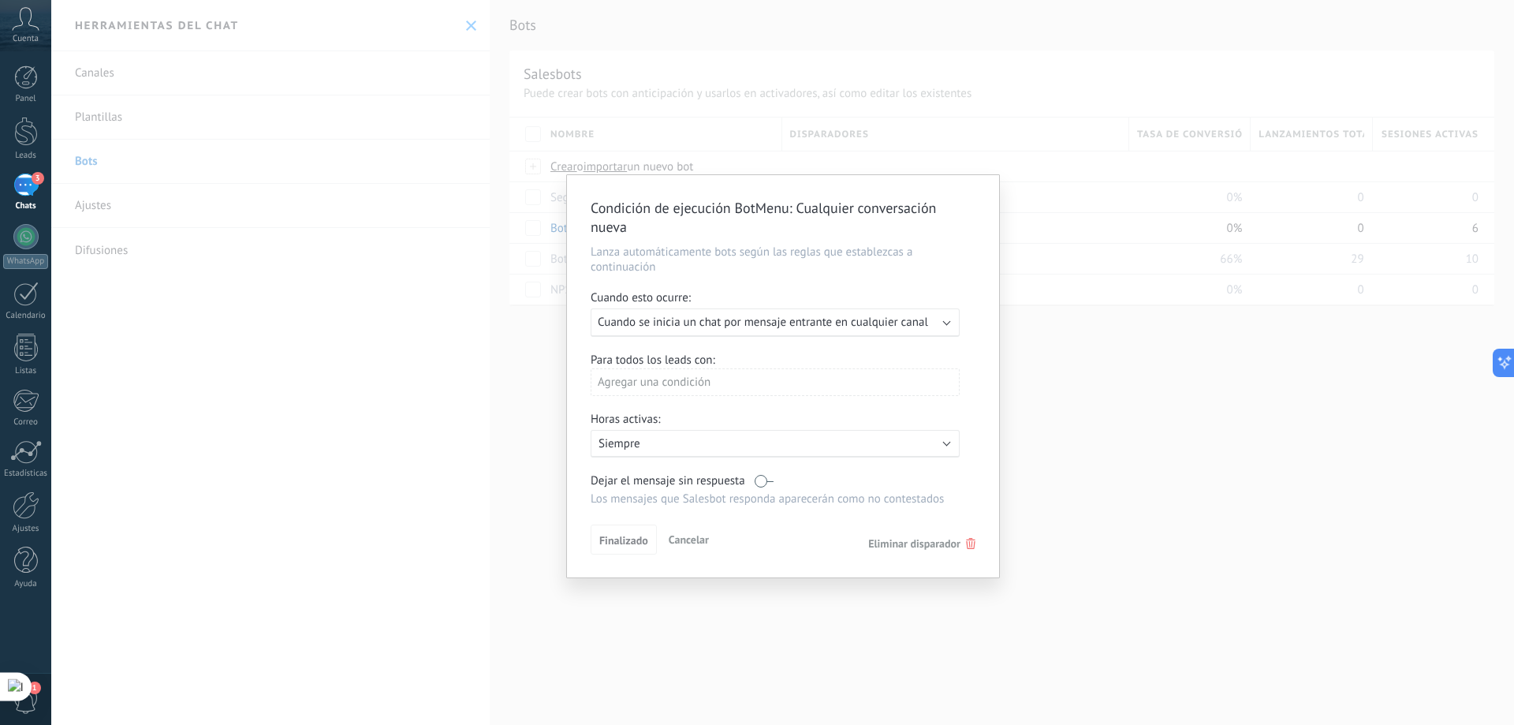
click at [1097, 238] on div "Condición de ejecución BotMenu : Cualquier conversación nueva Lanza automáticam…" at bounding box center [782, 362] width 1463 height 725
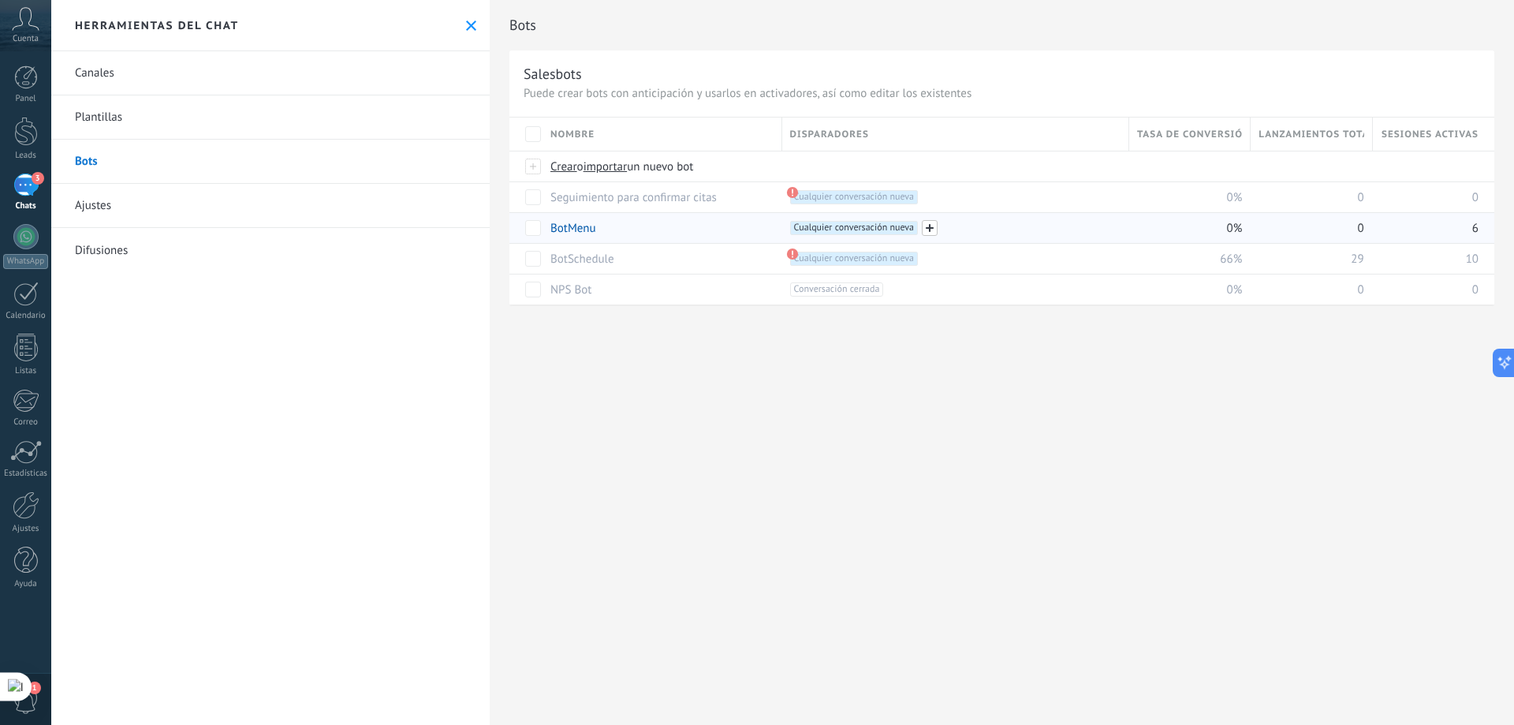
click at [931, 230] on span at bounding box center [930, 228] width 16 height 16
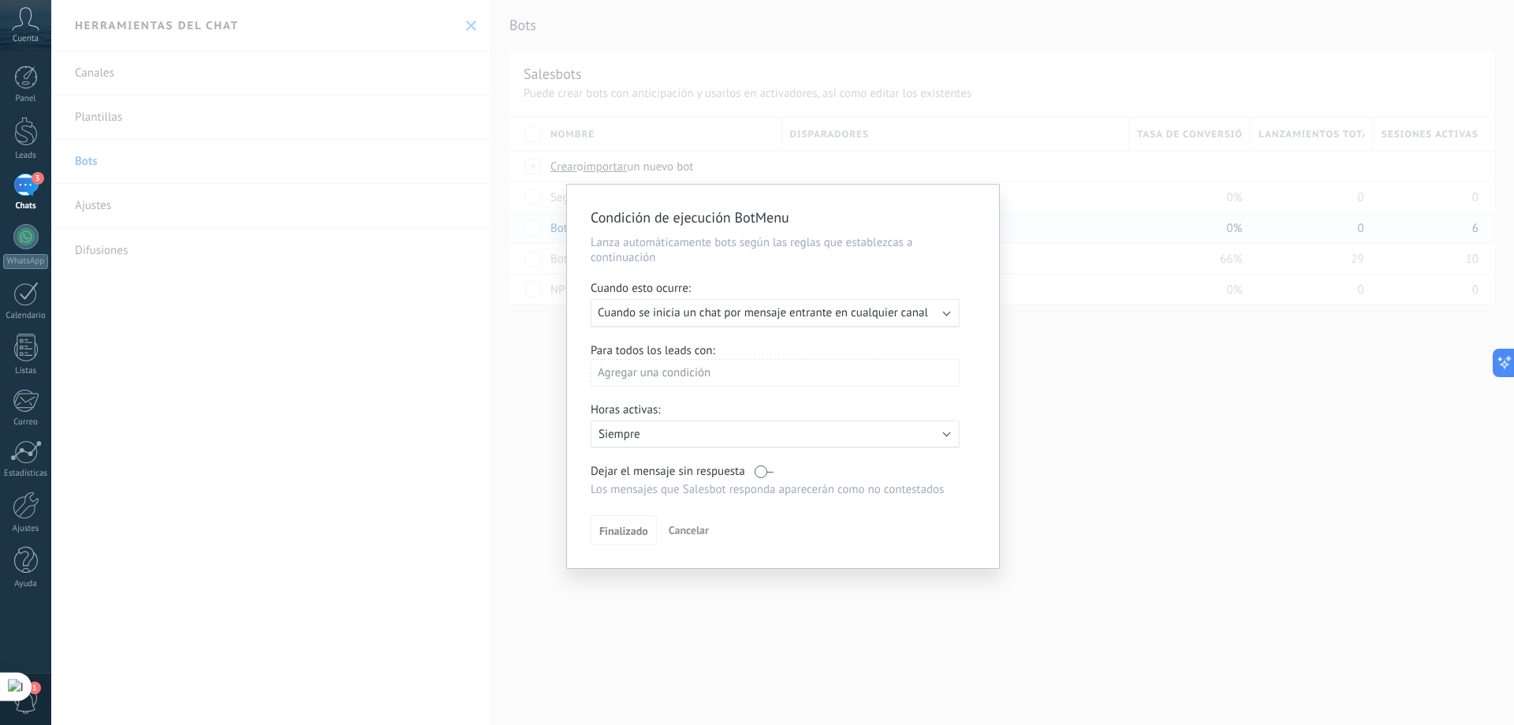
click at [733, 309] on span "Cuando se inicia un chat por mensaje entrante en cualquier canal" at bounding box center [763, 312] width 330 height 15
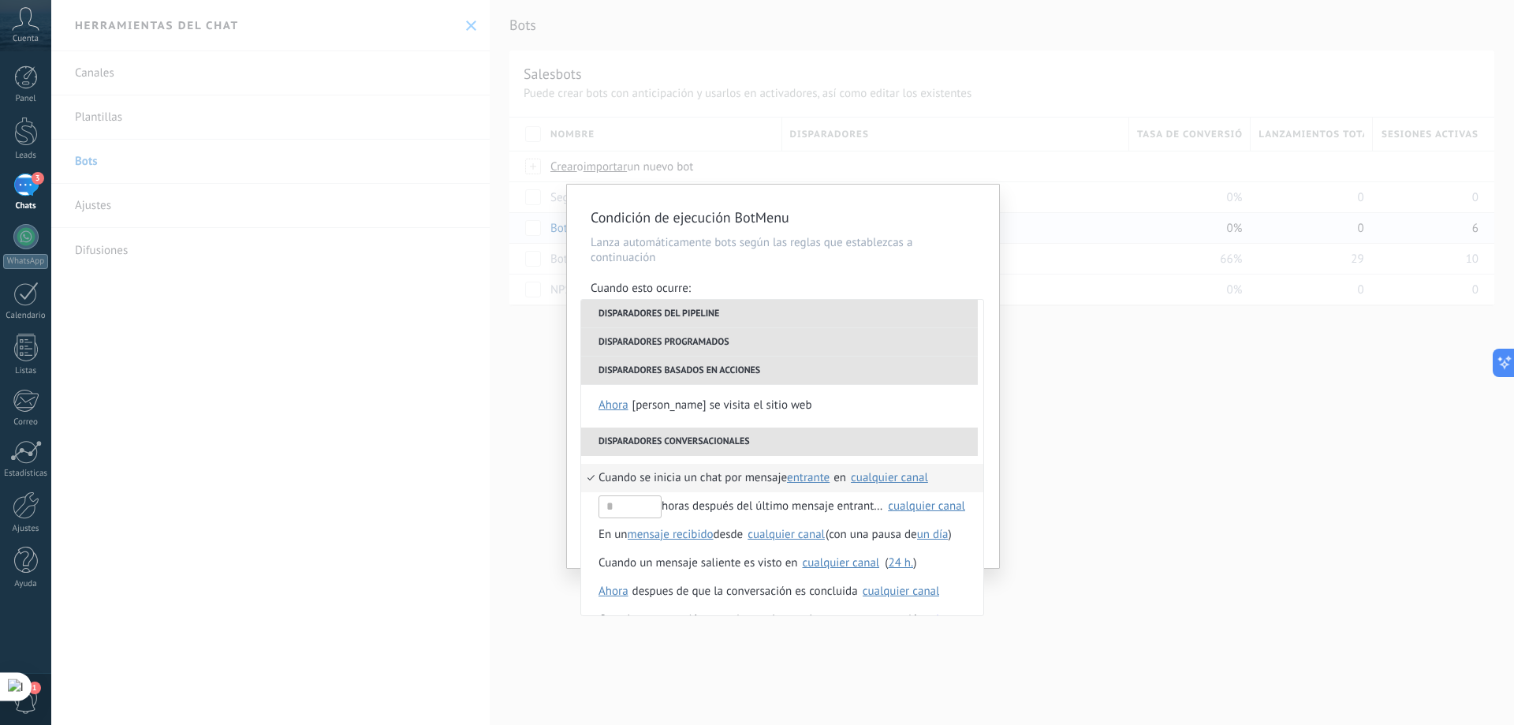
scroll to position [372, 0]
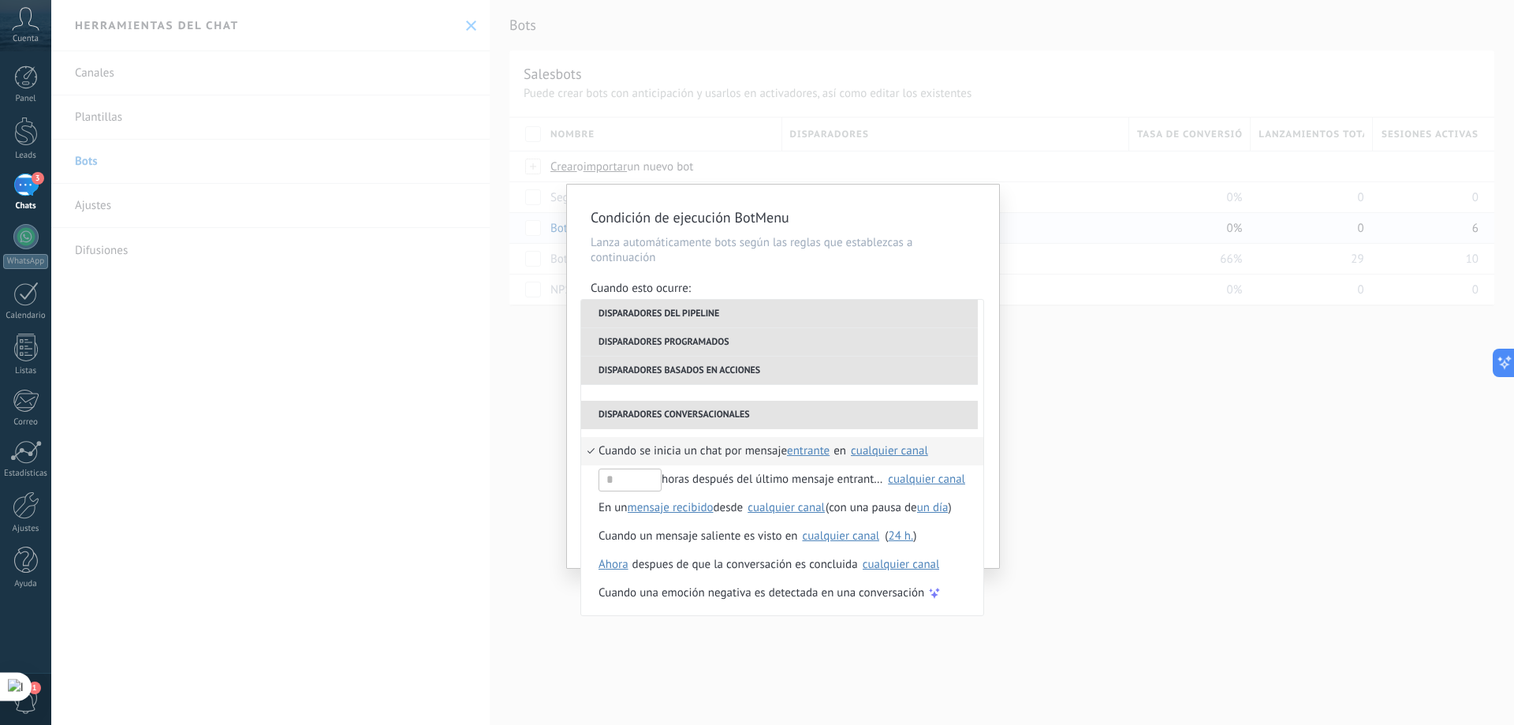
click at [908, 453] on div "cualquier canal" at bounding box center [889, 451] width 77 height 12
click at [605, 446] on span "Cuando se inicia un chat por mensaje" at bounding box center [693, 451] width 188 height 28
click at [657, 449] on span "Cuando se inicia un chat por mensaje" at bounding box center [693, 451] width 188 height 28
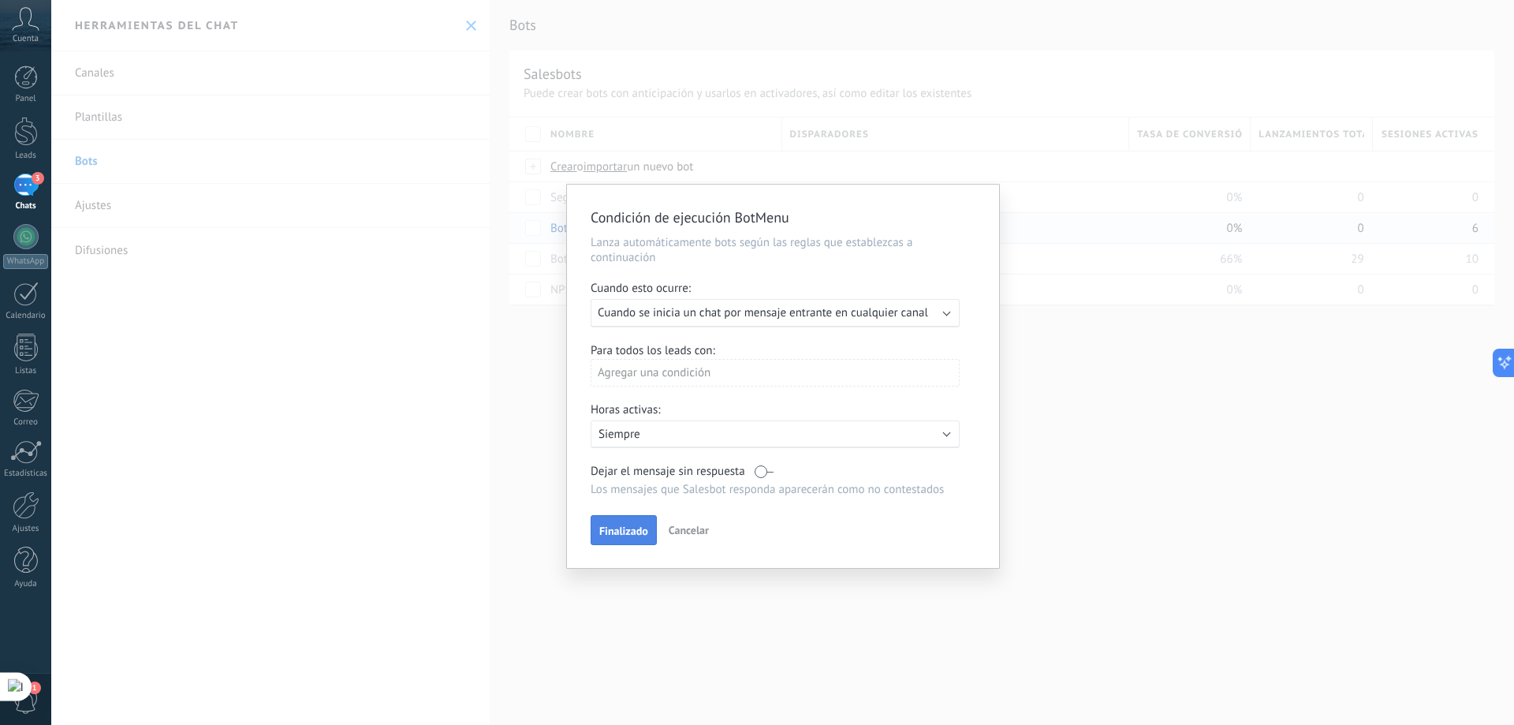
click at [621, 527] on span "Finalizado" at bounding box center [623, 530] width 49 height 11
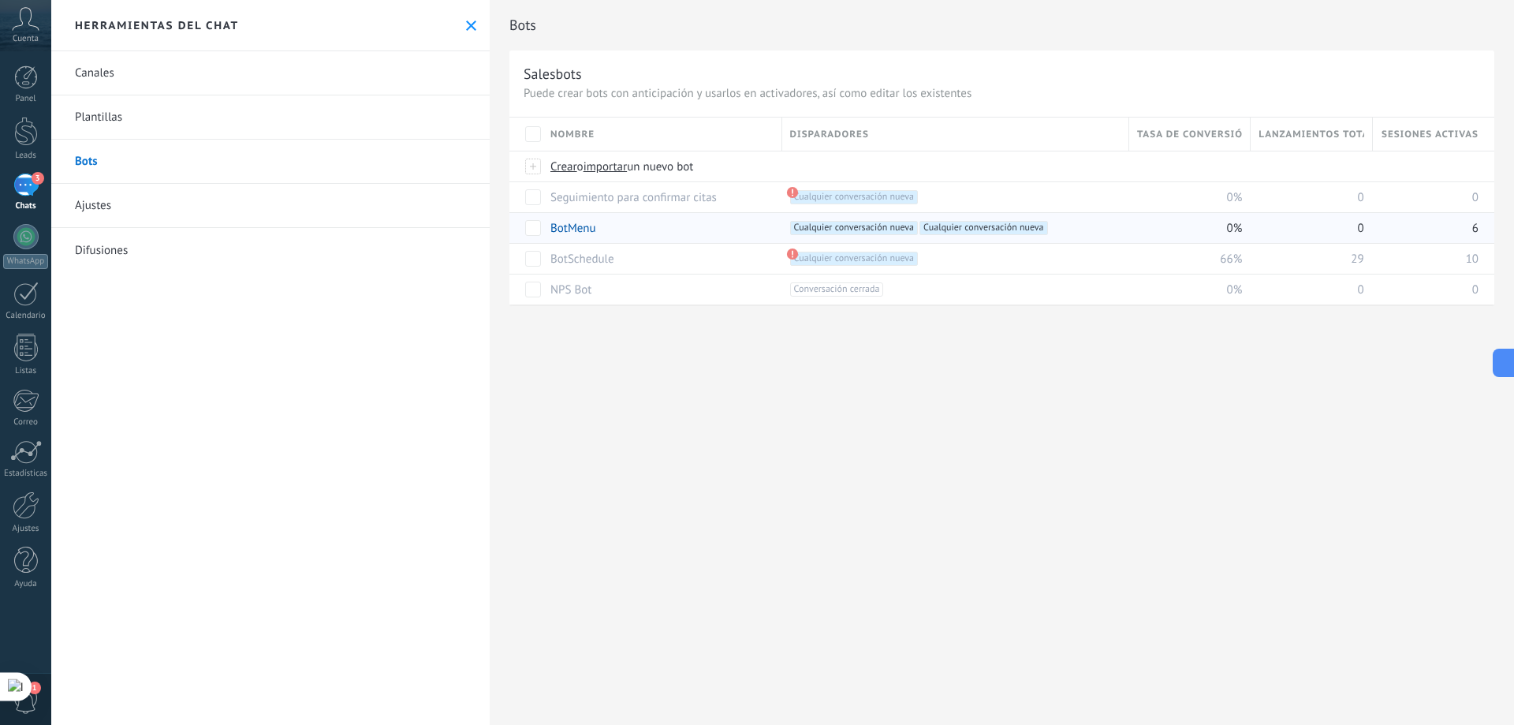
click at [470, 26] on icon at bounding box center [471, 26] width 10 height 10
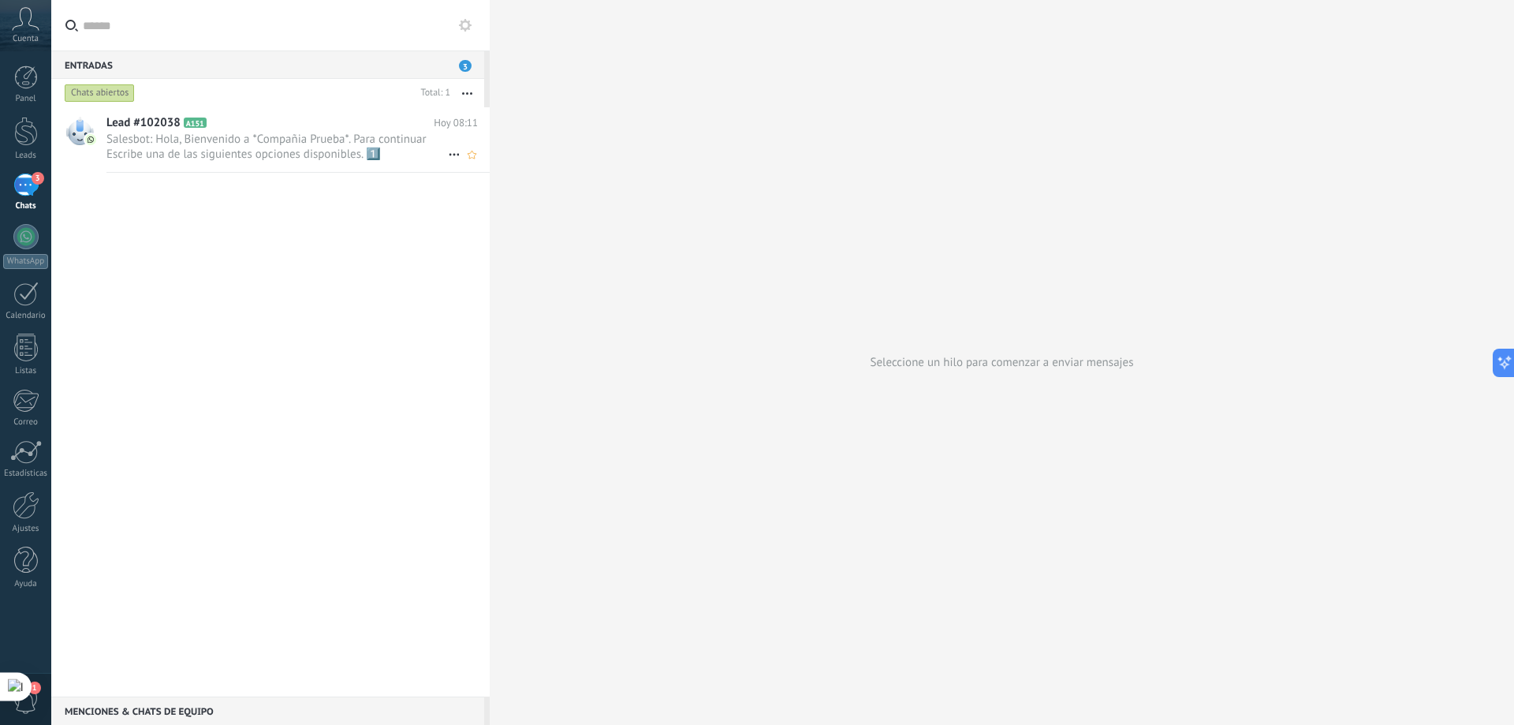
click at [445, 159] on icon at bounding box center [454, 154] width 19 height 19
click at [481, 162] on span "Conversación cerrada" at bounding box center [524, 163] width 107 height 32
click at [468, 28] on use at bounding box center [465, 25] width 13 height 13
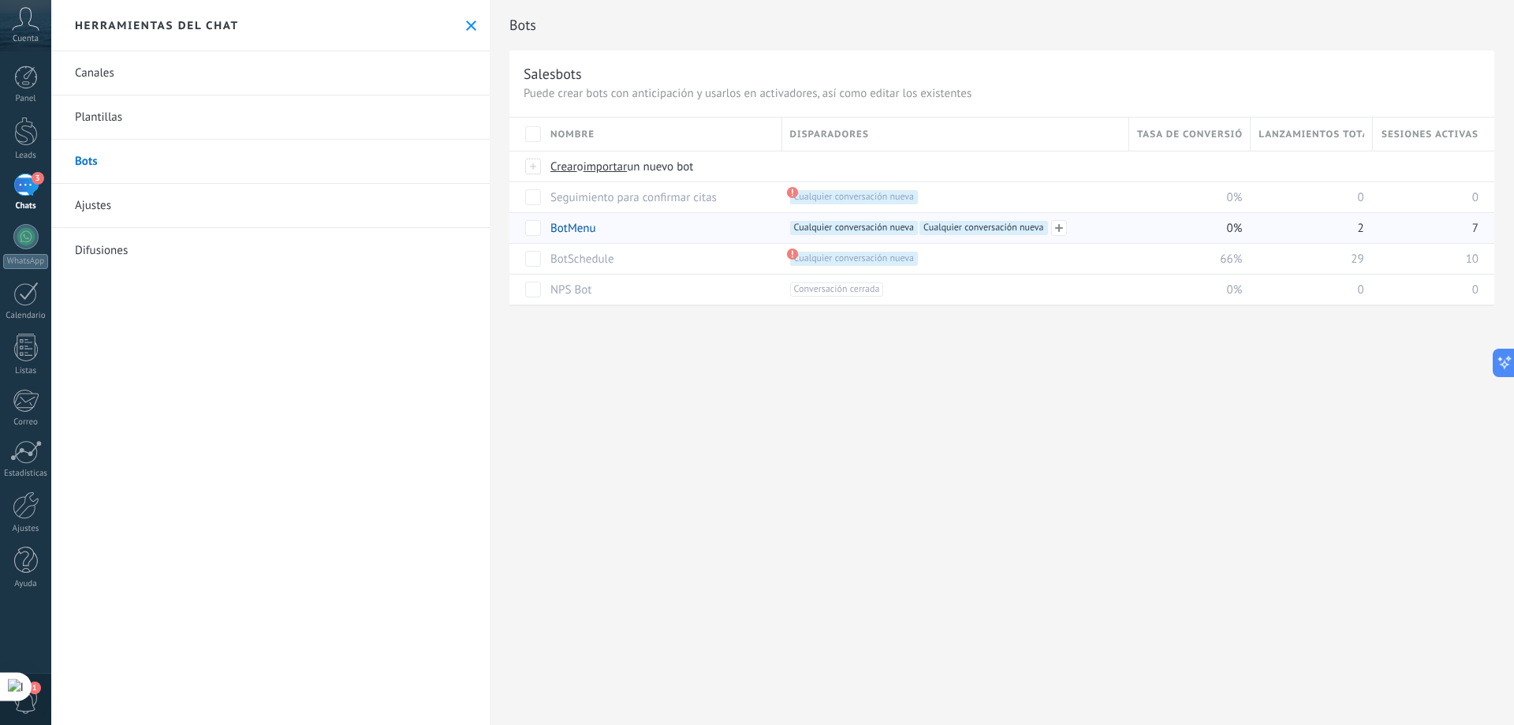
click at [966, 226] on span "Cualquier conversación nueva +0" at bounding box center [984, 228] width 128 height 14
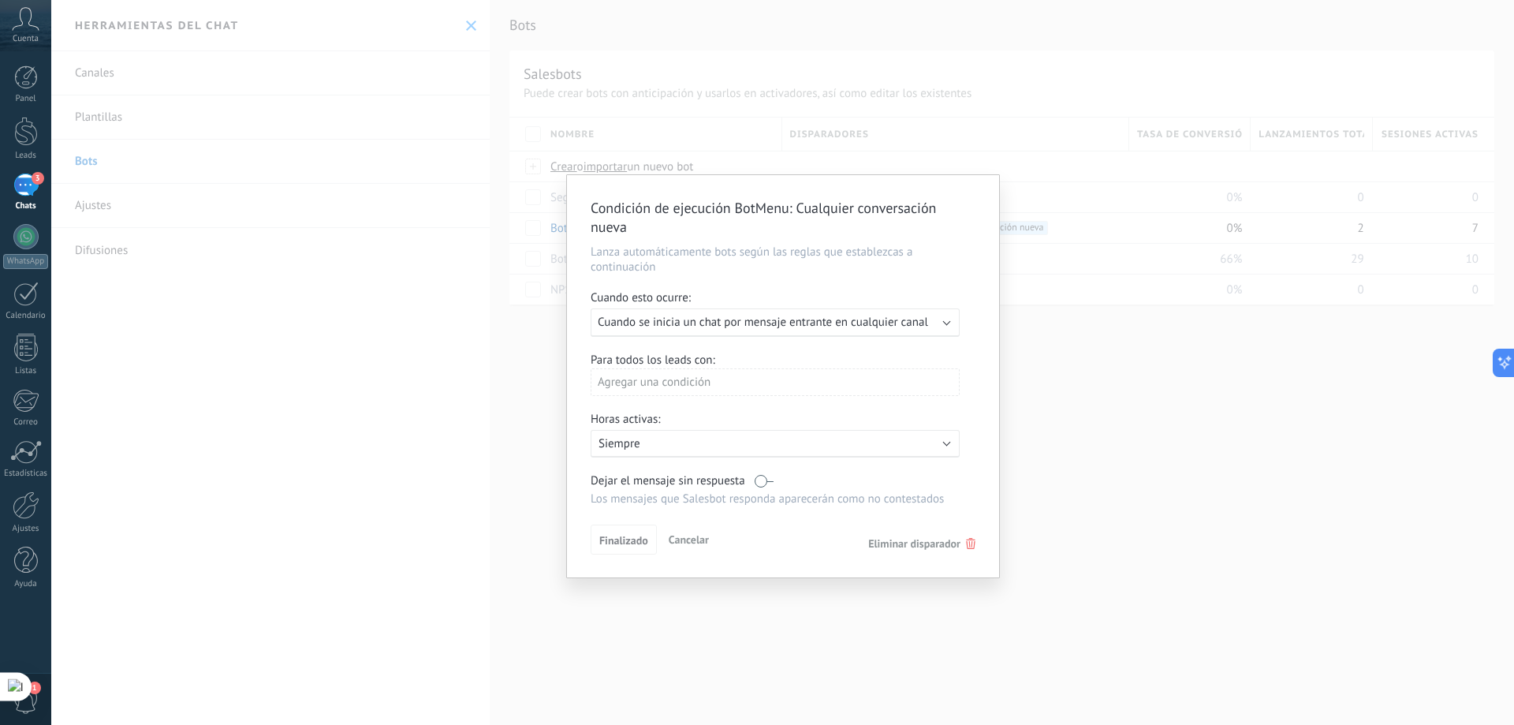
click at [1092, 152] on div "Condición de ejecución BotMenu : Cualquier conversación nueva Lanza automáticam…" at bounding box center [782, 362] width 1463 height 725
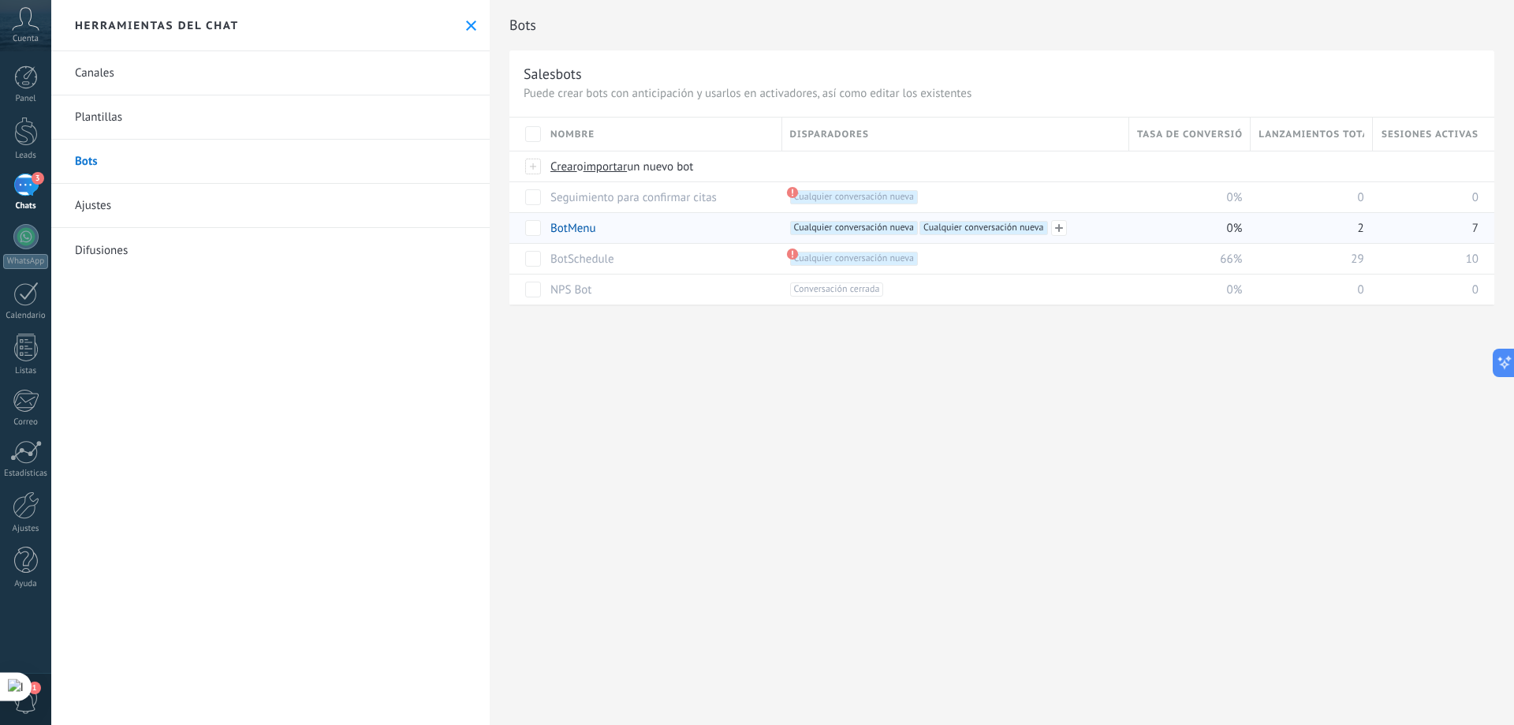
click at [890, 225] on span "Cualquier conversación nueva +1" at bounding box center [854, 228] width 128 height 14
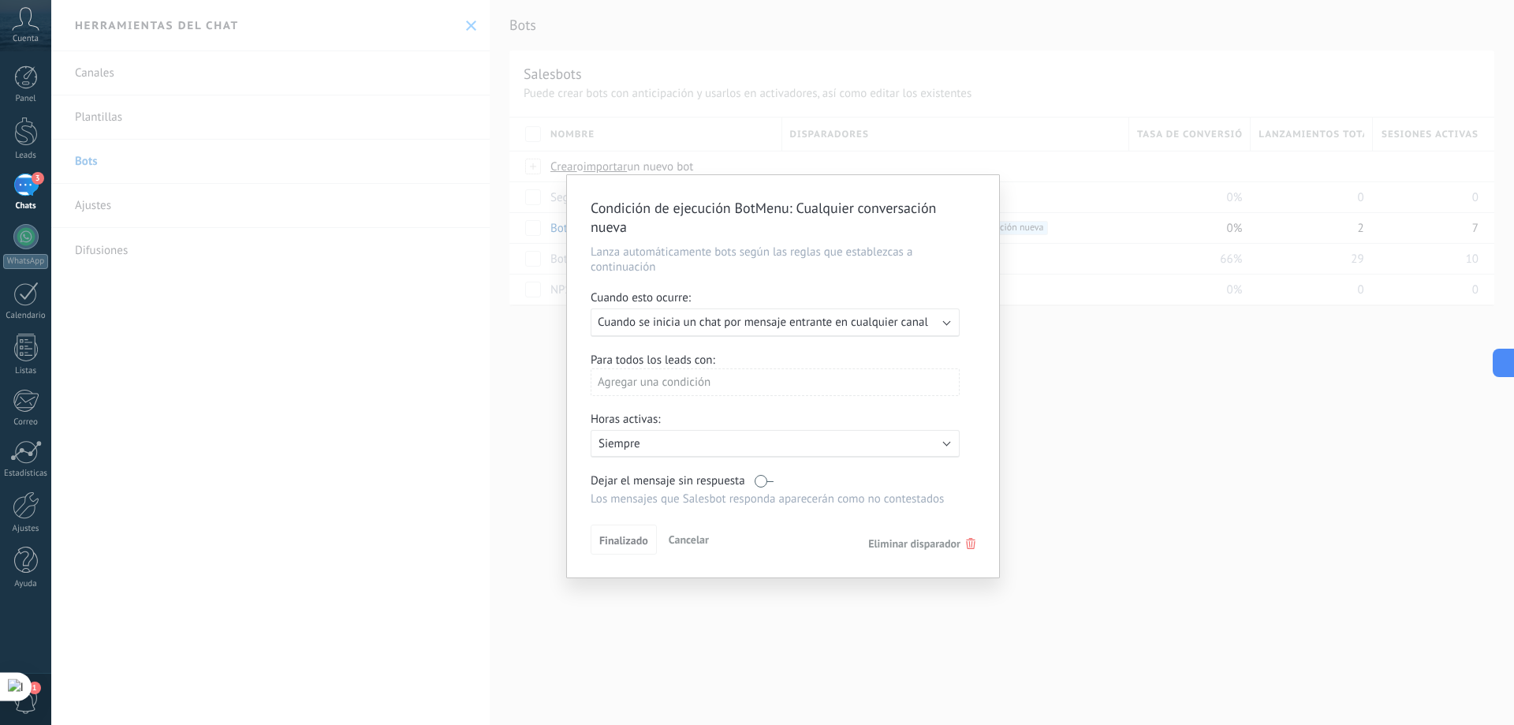
click at [970, 543] on icon at bounding box center [970, 543] width 9 height 11
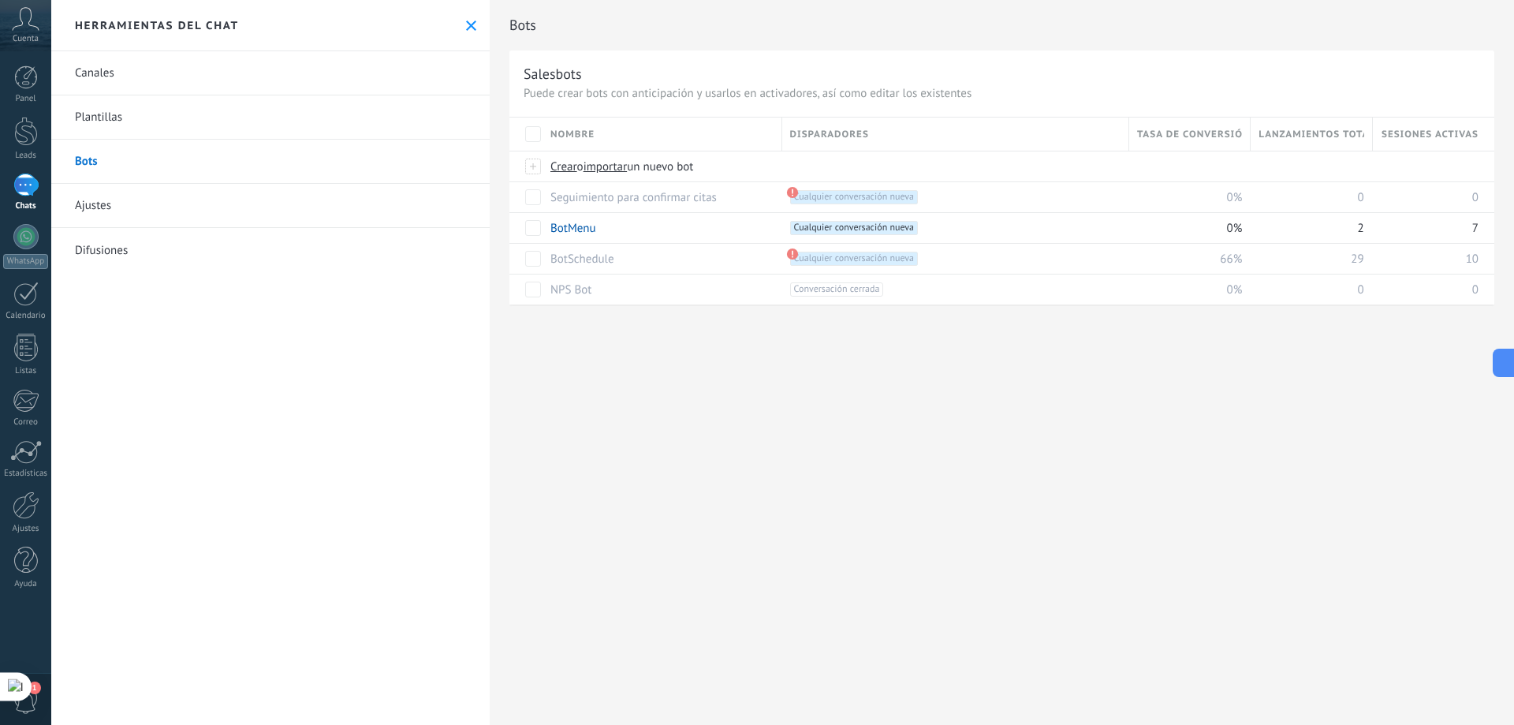
click at [466, 26] on icon at bounding box center [471, 26] width 10 height 10
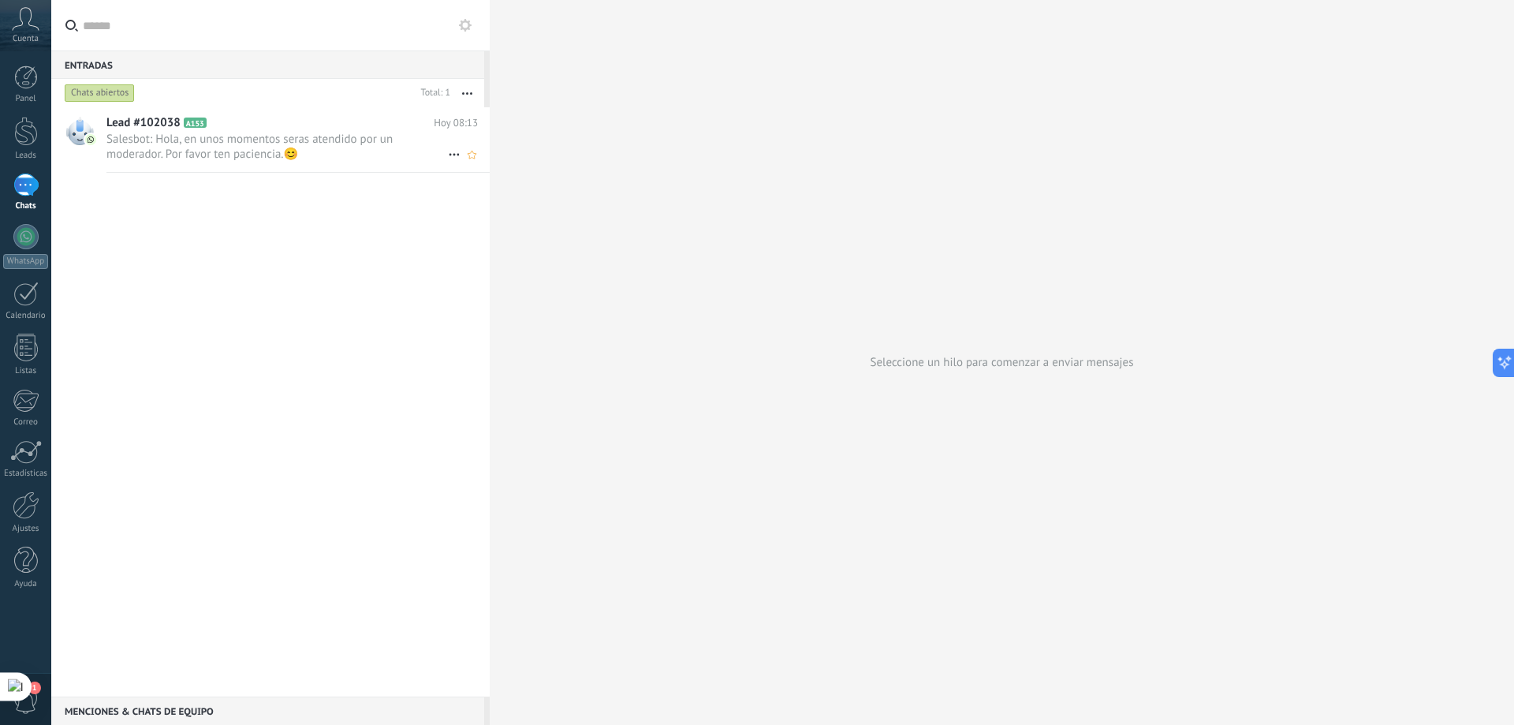
click at [446, 152] on icon at bounding box center [454, 154] width 19 height 19
click at [495, 164] on span "Conversación cerrada" at bounding box center [524, 163] width 107 height 32
click at [473, 95] on button "button" at bounding box center [467, 93] width 34 height 28
click at [311, 196] on div "Lead #102038 A155 Hoy 08:22 Salesbot: Perfecto dime que necesitas? Escriba la o…" at bounding box center [270, 401] width 438 height 589
click at [446, 157] on icon at bounding box center [454, 154] width 19 height 19
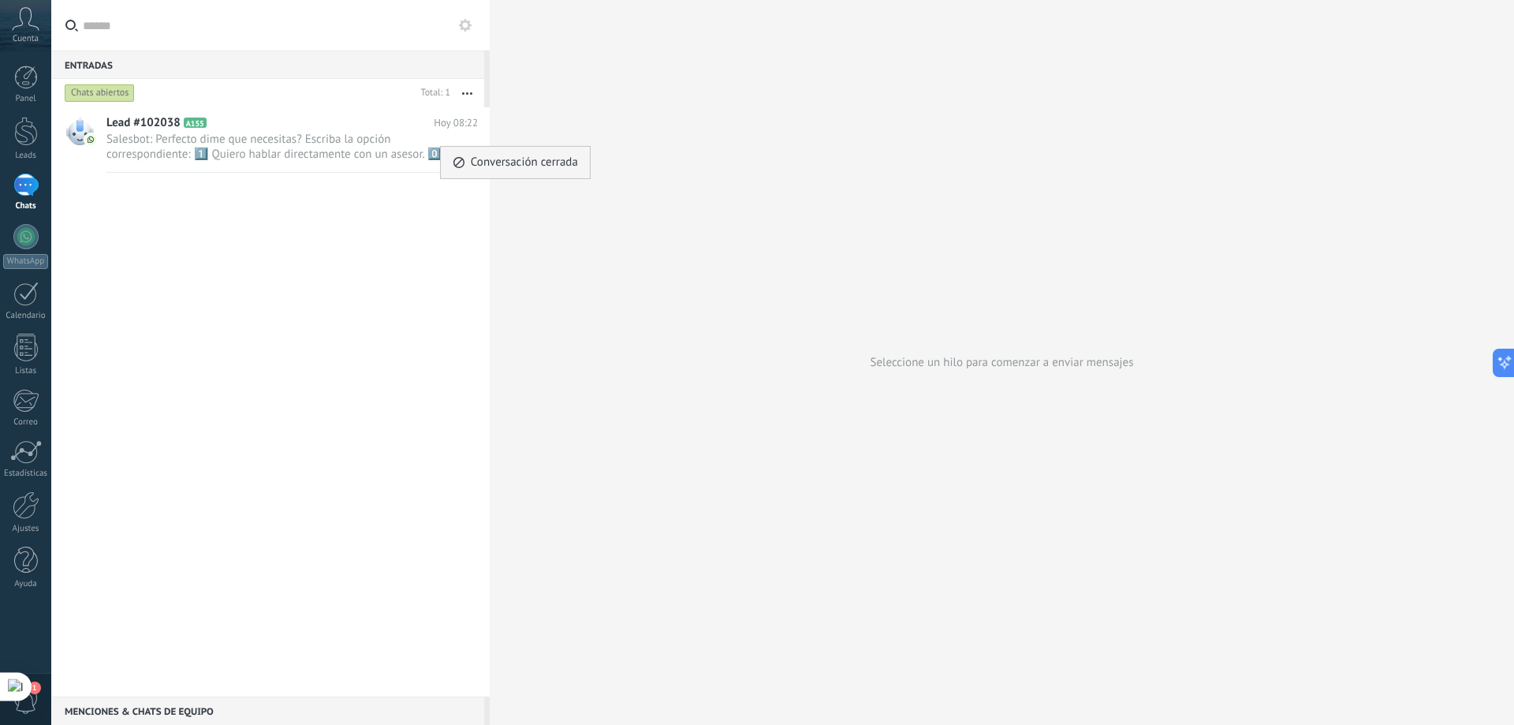
click at [488, 159] on span "Conversación cerrada" at bounding box center [524, 163] width 107 height 32
click at [468, 27] on use at bounding box center [465, 25] width 13 height 13
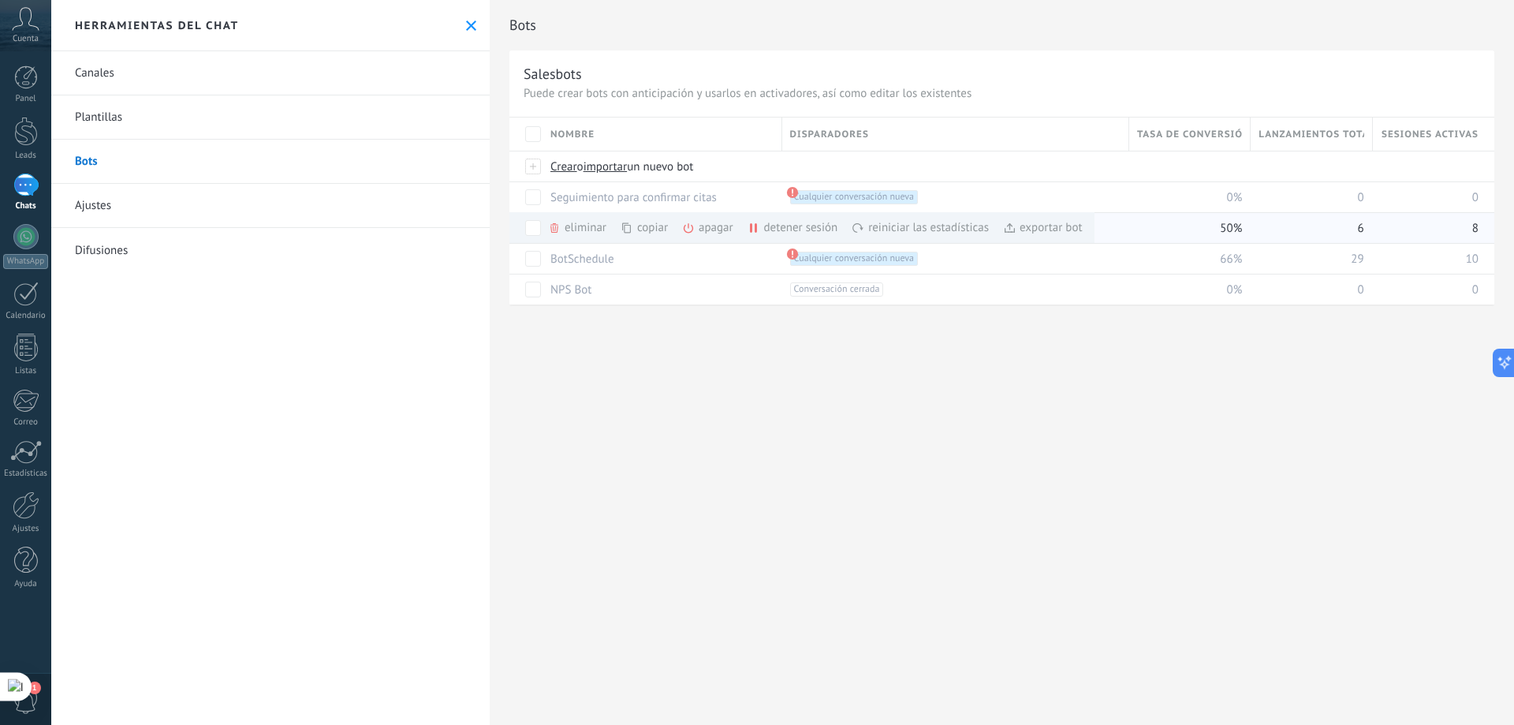
click at [774, 228] on div "detener sesión màs" at bounding box center [820, 227] width 144 height 31
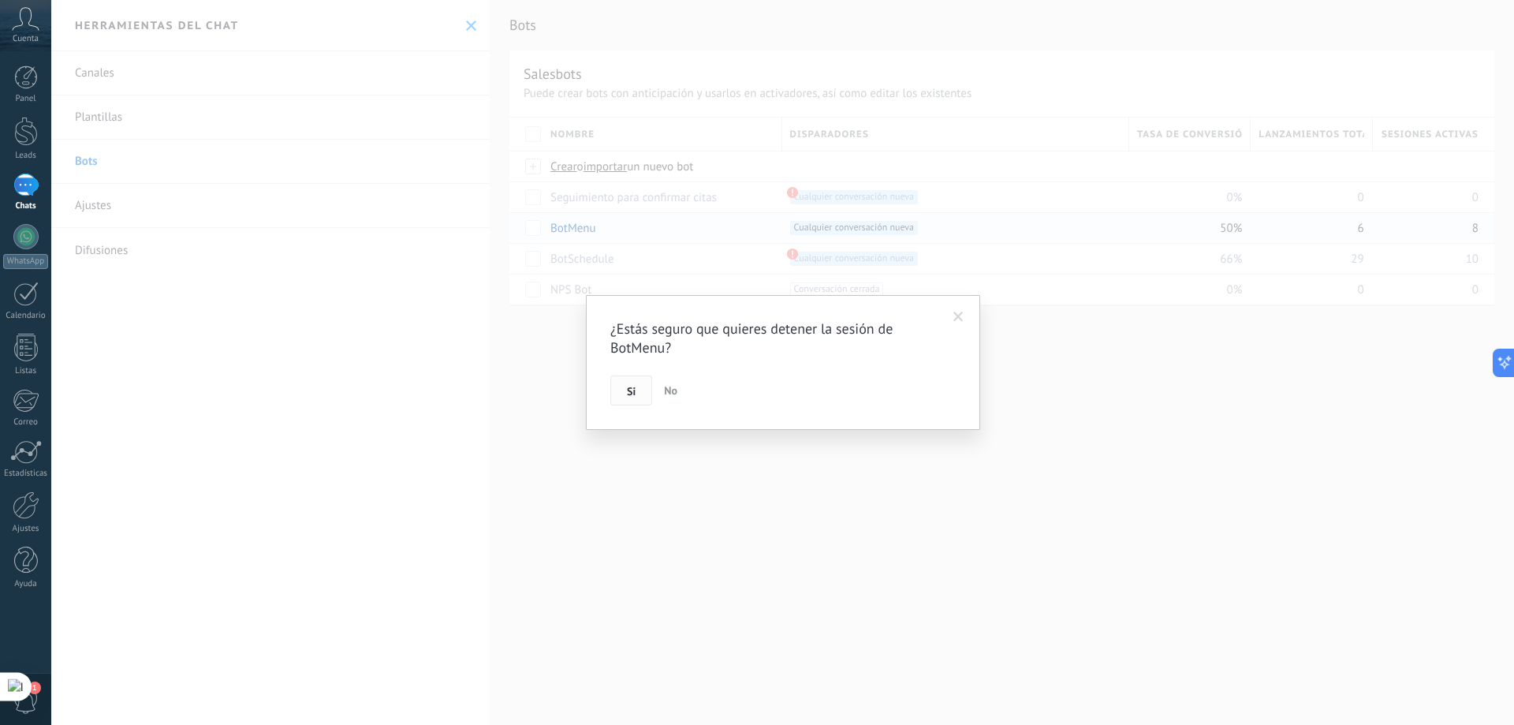
click at [625, 396] on button "Si" at bounding box center [631, 390] width 42 height 30
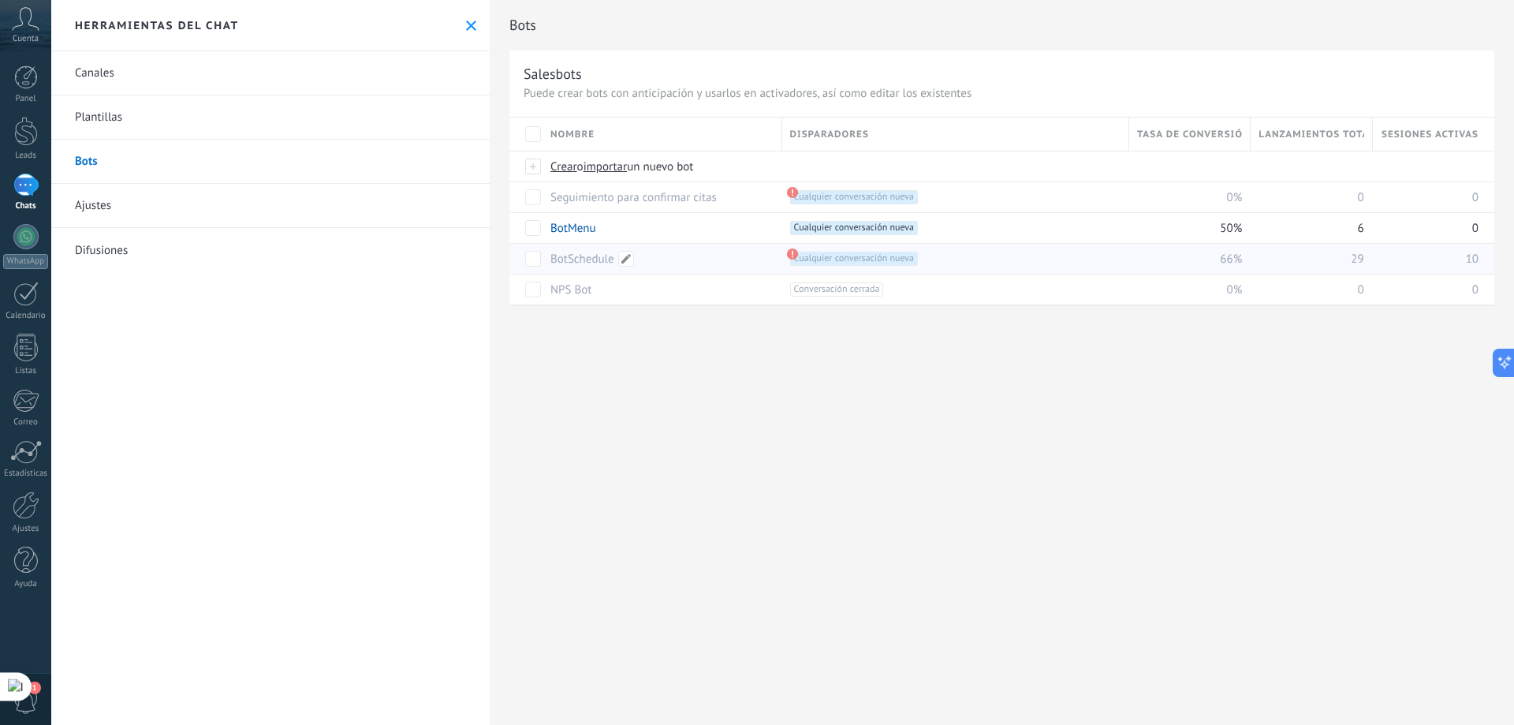
click at [591, 261] on link "BotSchedule" at bounding box center [582, 259] width 64 height 15
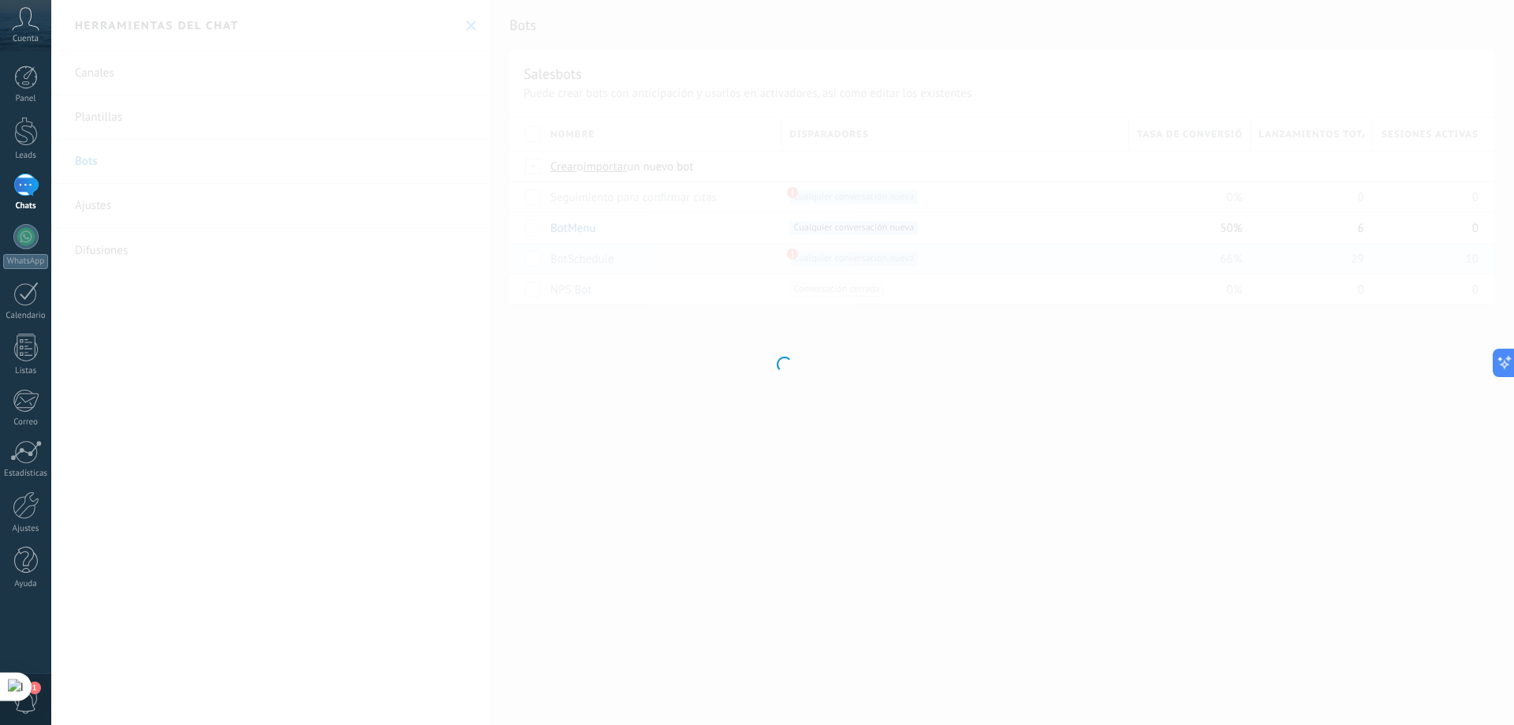
type input "**********"
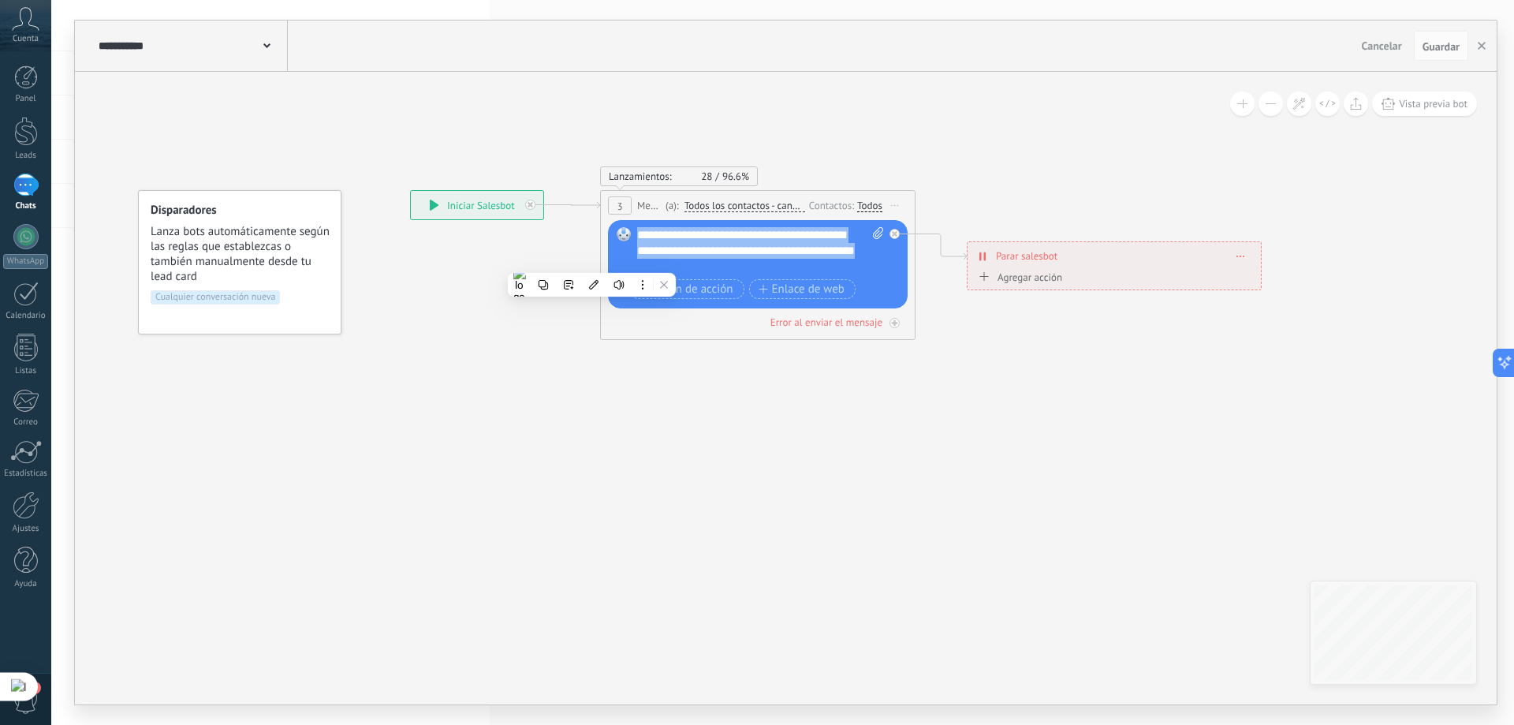
drag, startPoint x: 692, startPoint y: 267, endPoint x: 634, endPoint y: 237, distance: 65.6
click at [634, 237] on div "Reemplazar Quitar Convertir a mensaje de voz Arrastre la imagen aquí para adjun…" at bounding box center [758, 264] width 300 height 88
copy div "**********"
